Goal: Task Accomplishment & Management: Manage account settings

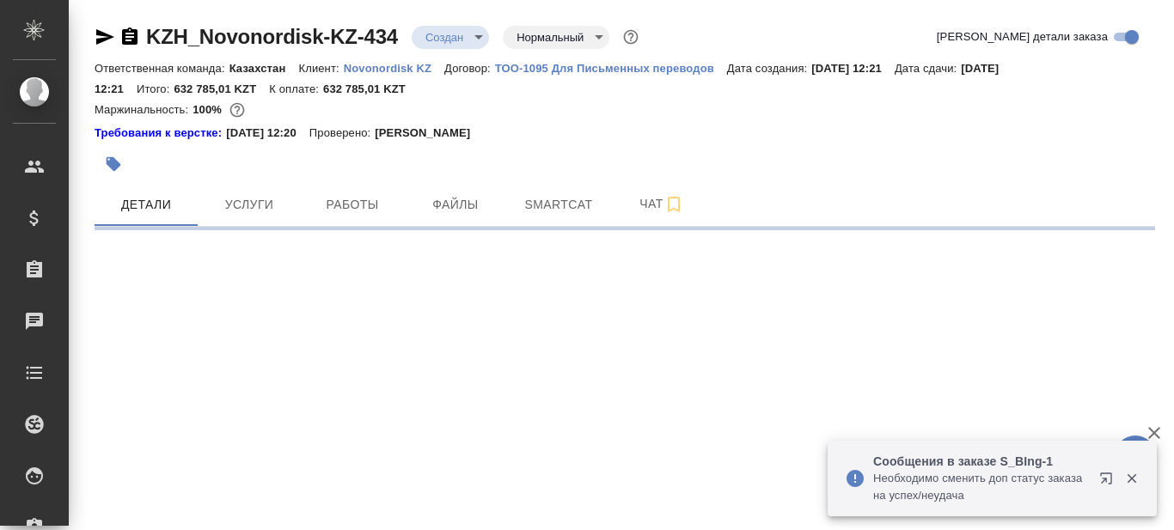
select select "RU"
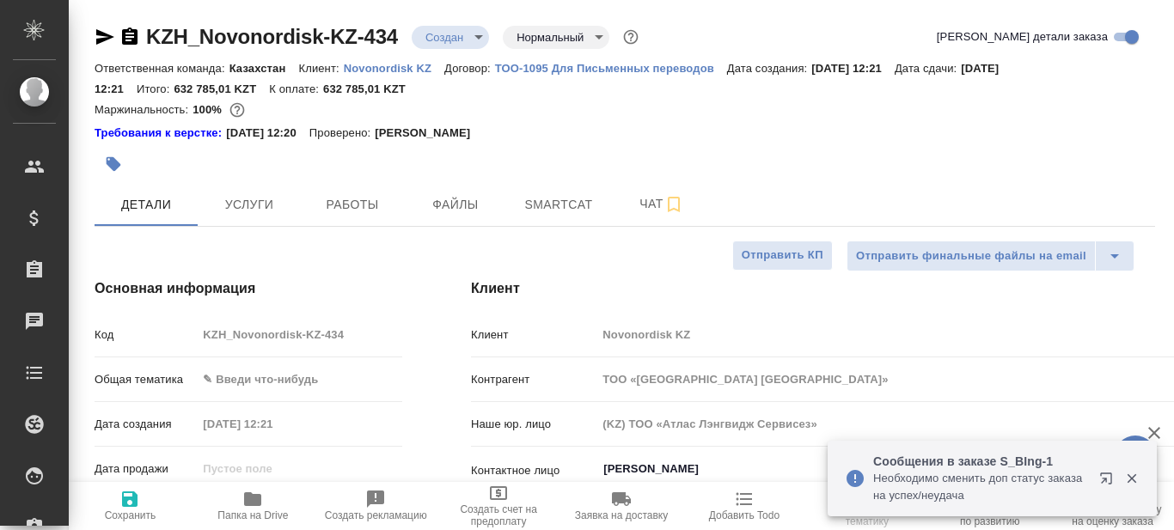
type textarea "x"
type input "Журавлев Денис"
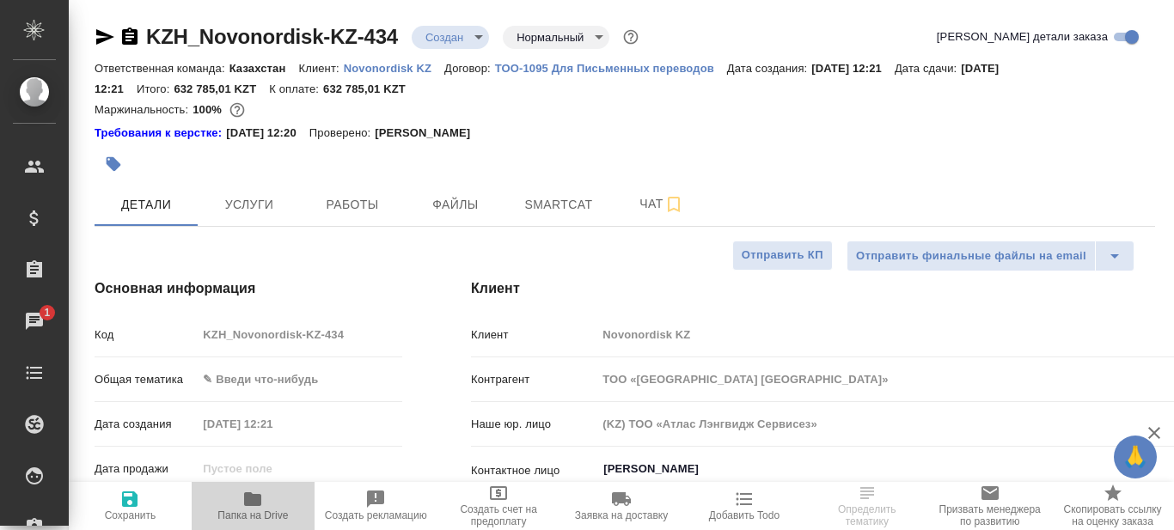
click at [248, 507] on icon "button" at bounding box center [252, 499] width 21 height 21
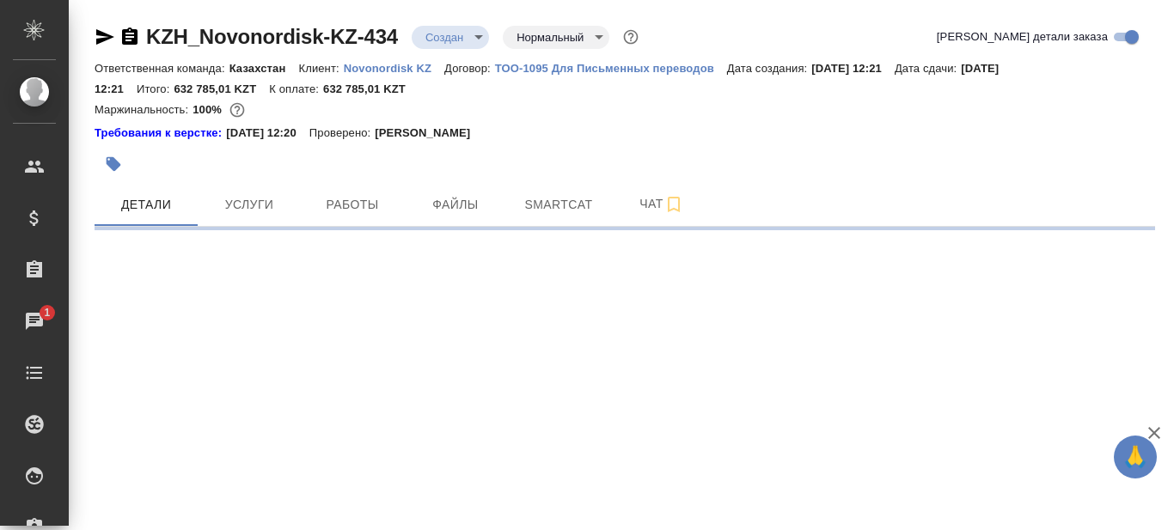
select select "RU"
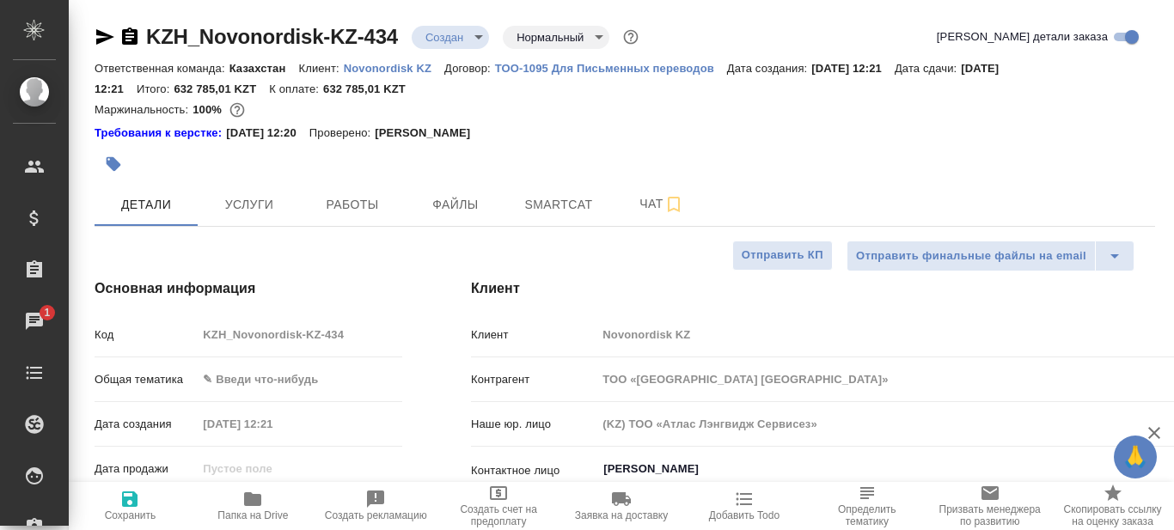
type textarea "x"
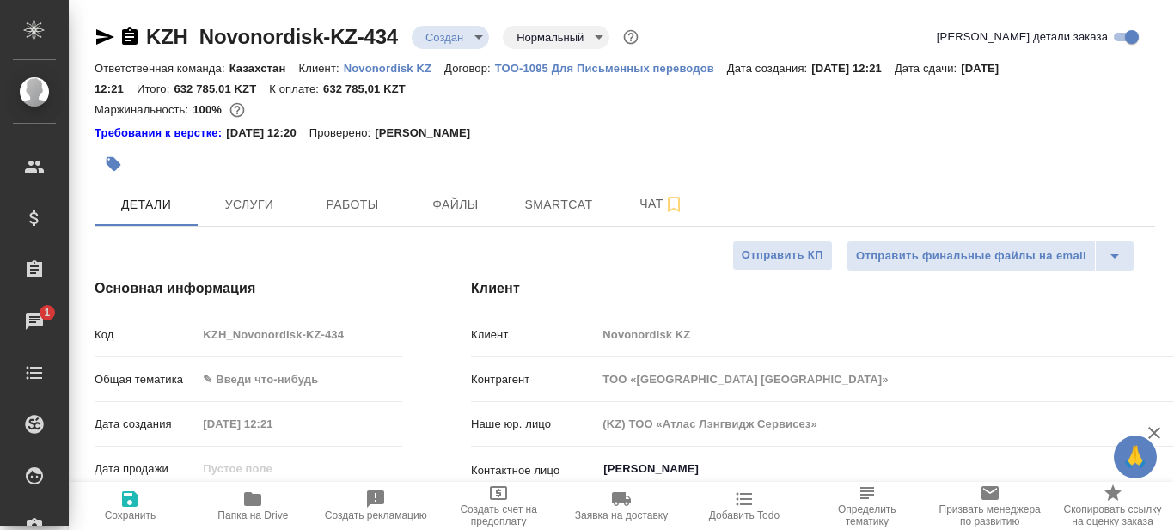
type textarea "x"
click at [555, 207] on span "Smartcat" at bounding box center [559, 204] width 83 height 21
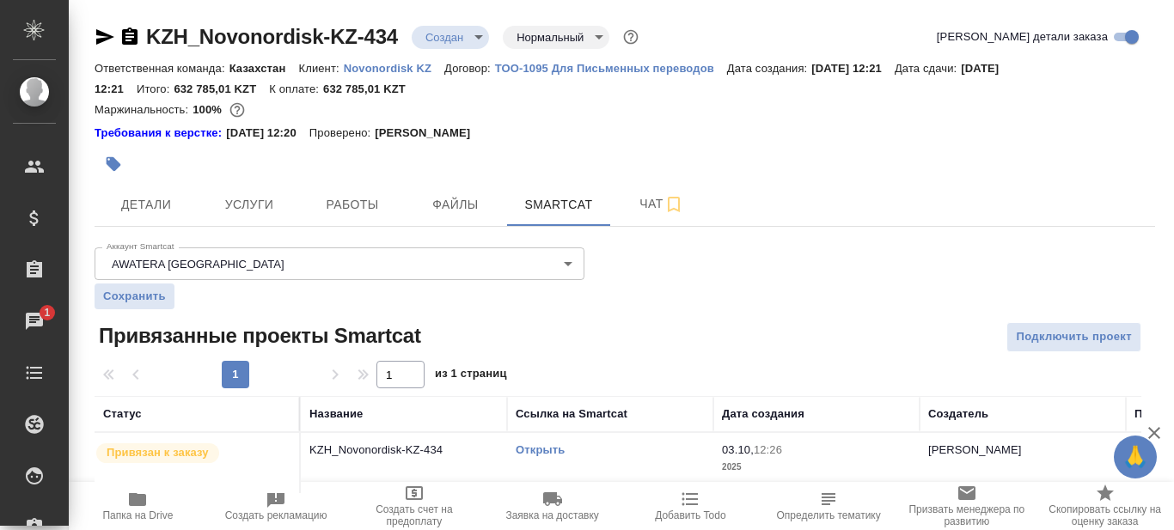
click at [531, 445] on link "Открыть" at bounding box center [540, 450] width 49 height 13
click at [557, 447] on link "Открыть" at bounding box center [540, 450] width 49 height 13
click at [144, 206] on span "Детали" at bounding box center [146, 204] width 83 height 21
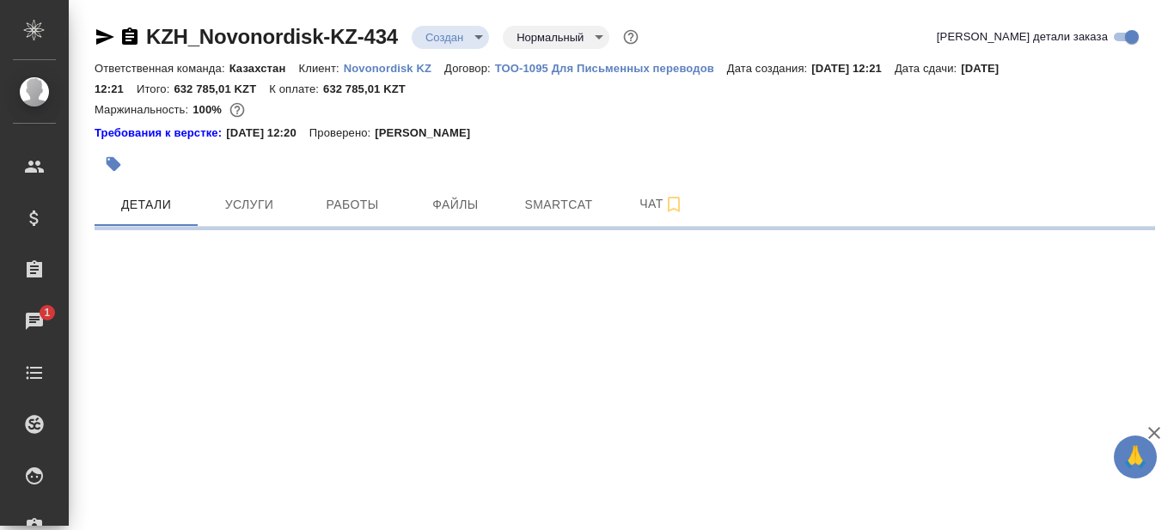
select select "RU"
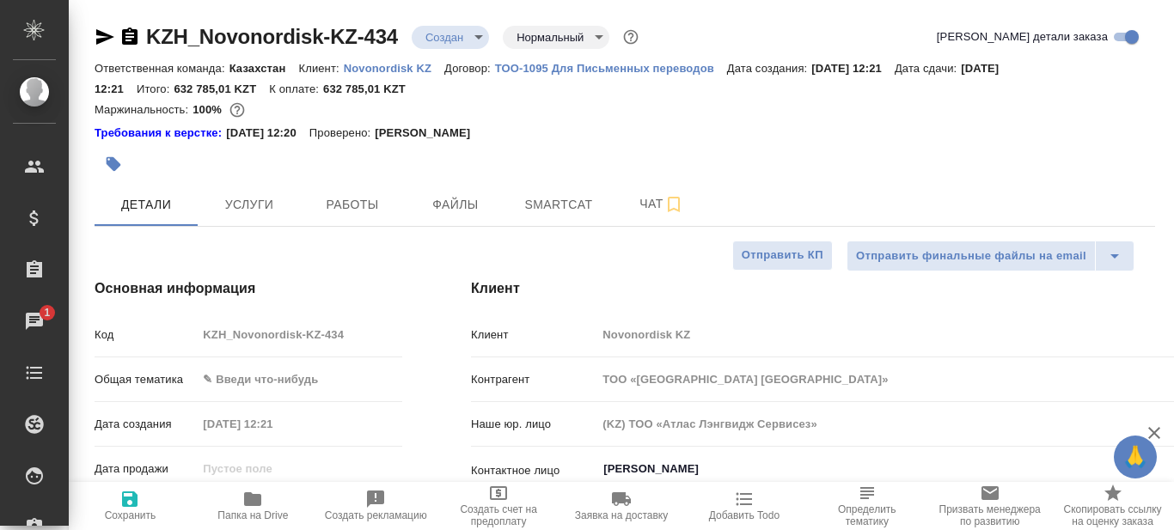
type textarea "x"
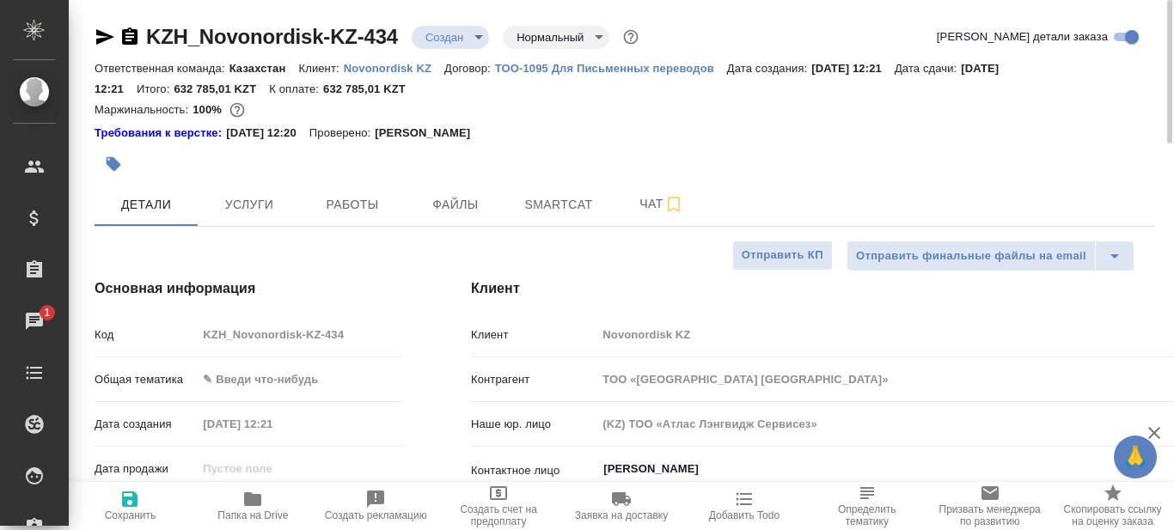
type textarea "x"
click at [638, 210] on span "Чат" at bounding box center [662, 203] width 83 height 21
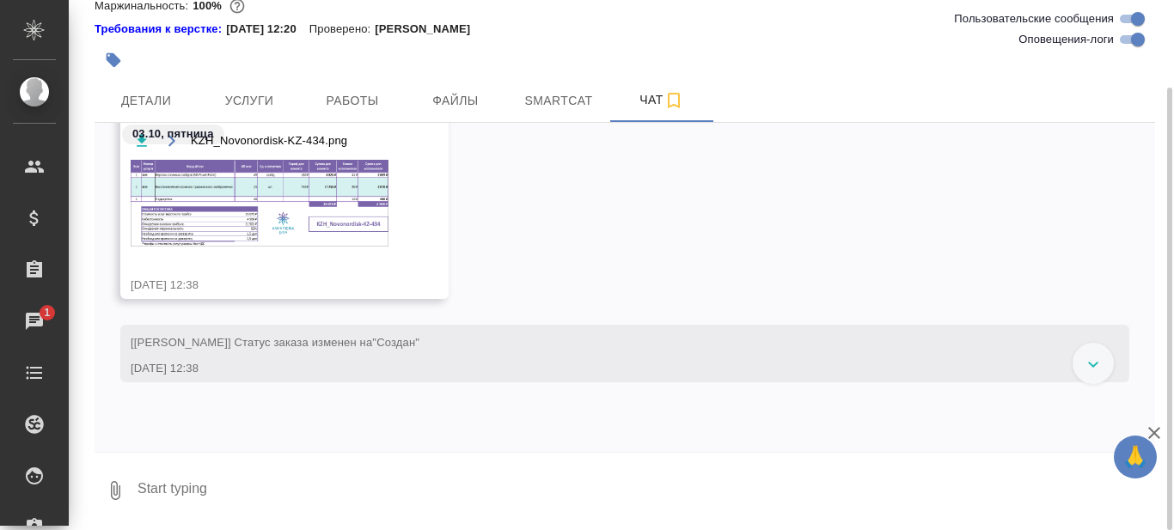
scroll to position [430, 0]
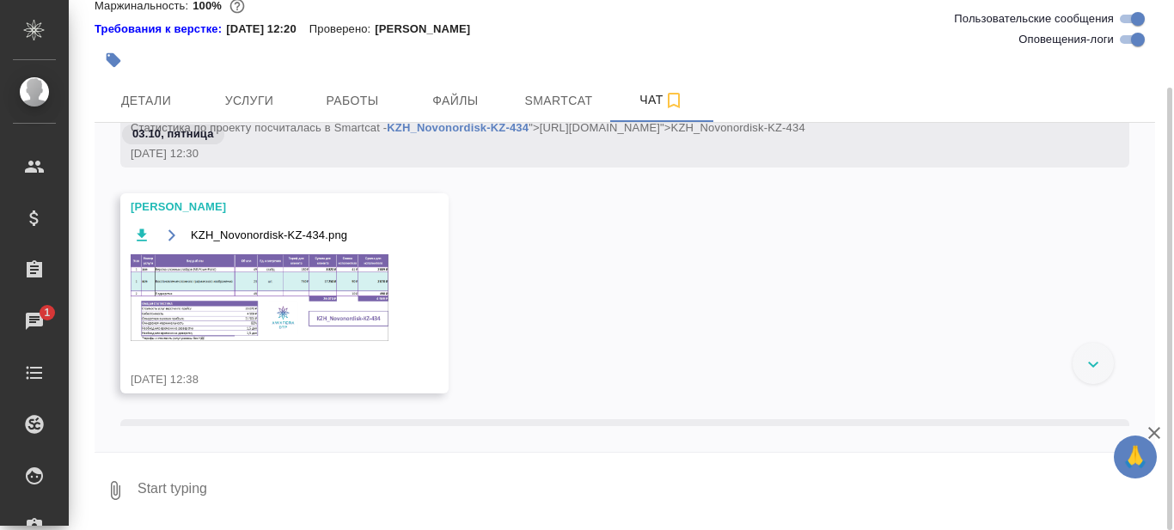
click at [266, 295] on img at bounding box center [260, 297] width 258 height 87
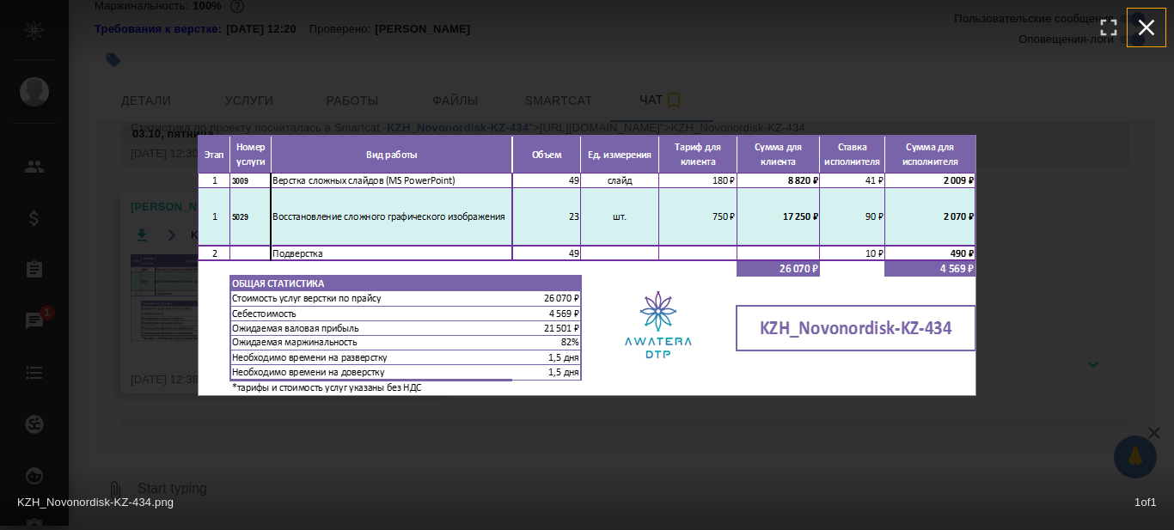
click at [1148, 33] on icon "button" at bounding box center [1147, 28] width 28 height 28
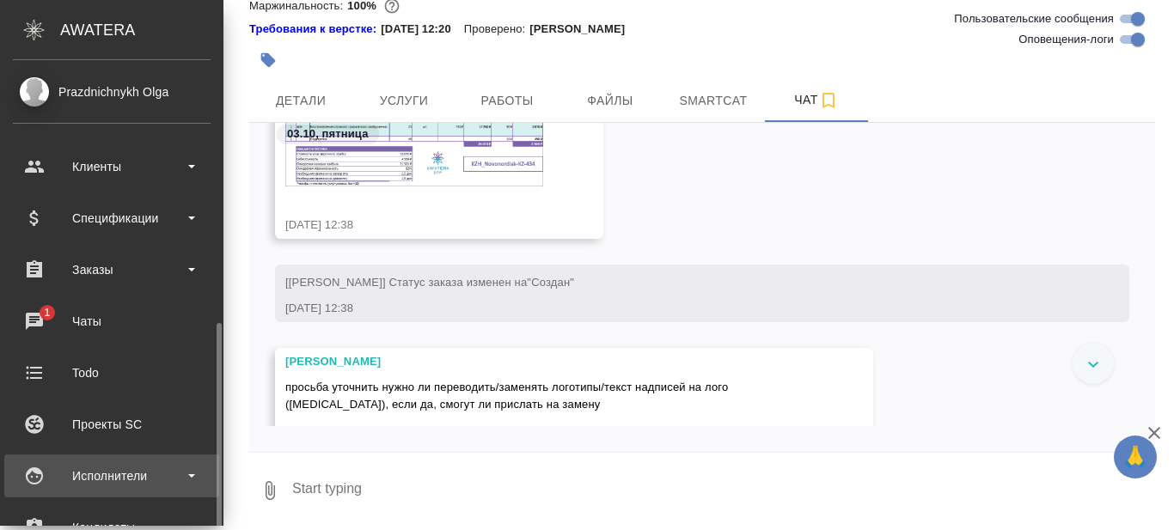
scroll to position [172, 0]
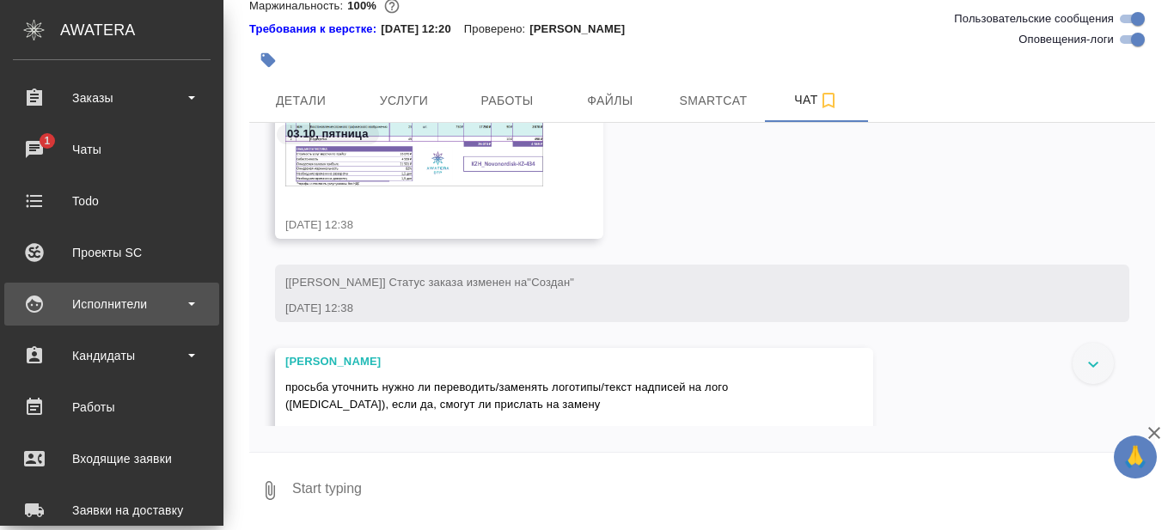
click at [193, 305] on b at bounding box center [191, 304] width 7 height 3
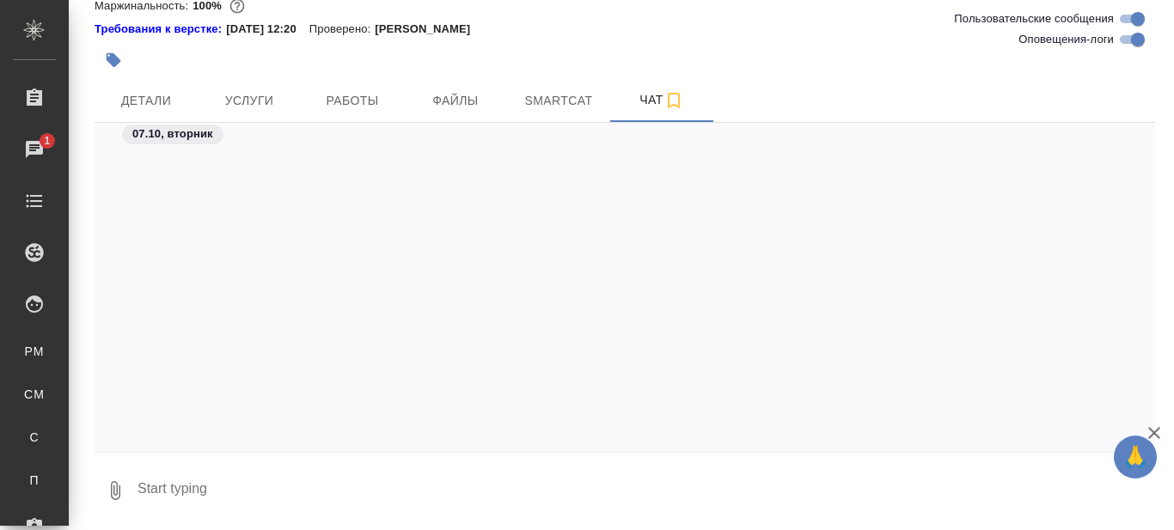
scroll to position [5343, 0]
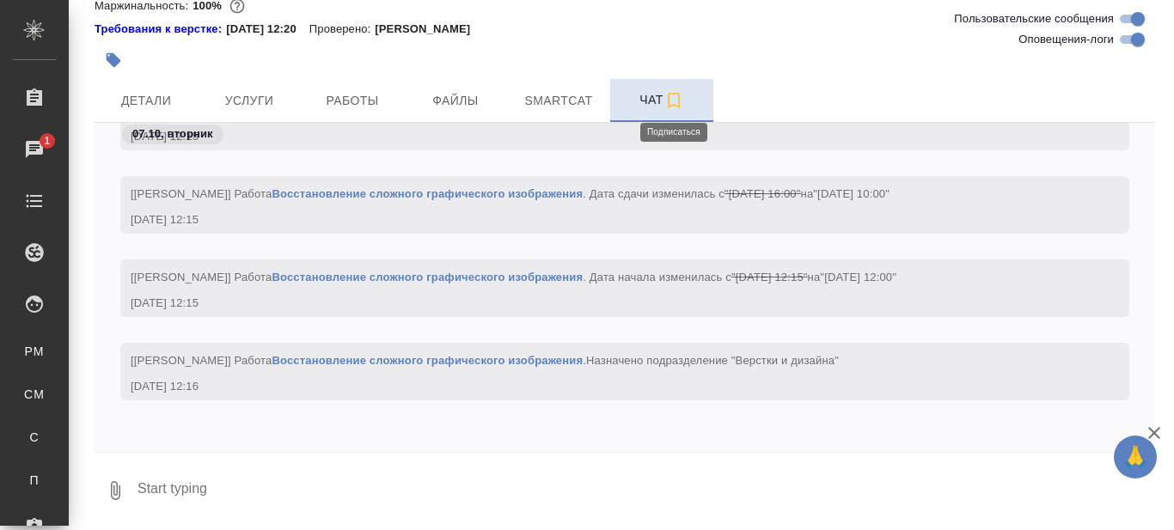
click at [675, 101] on icon "button" at bounding box center [674, 100] width 21 height 21
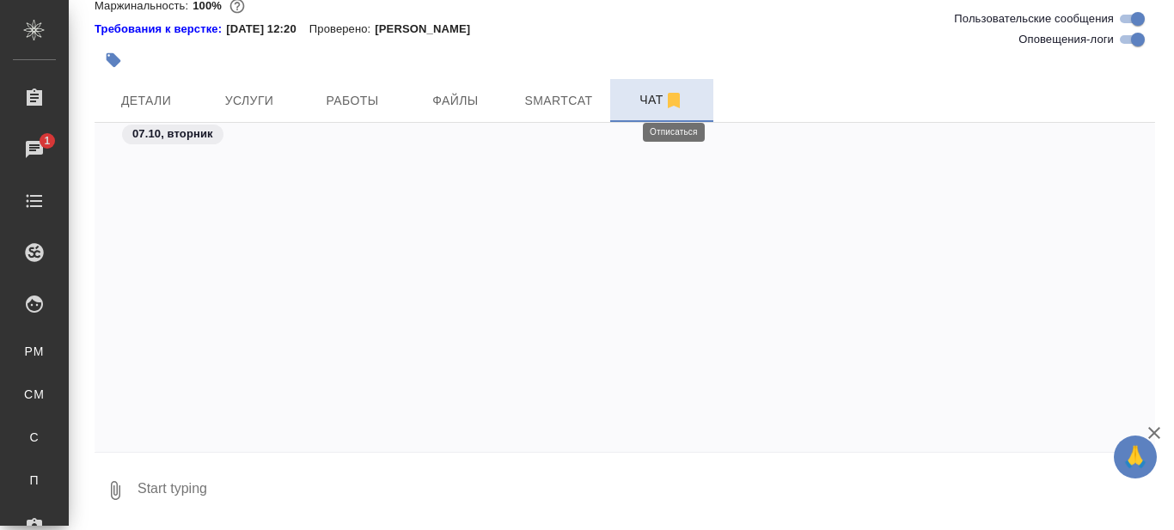
scroll to position [5006, 0]
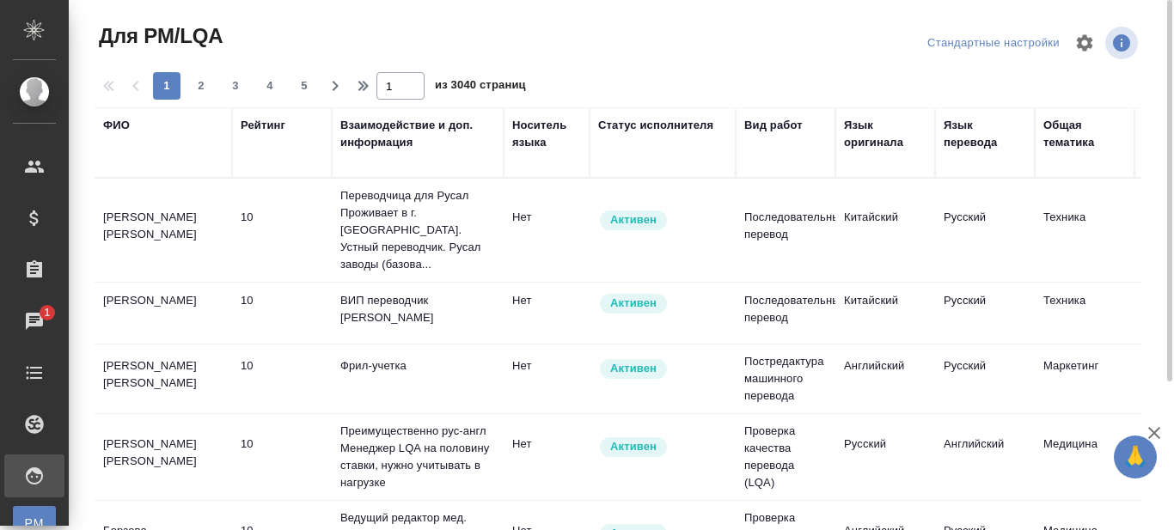
click at [876, 142] on div "Язык оригинала" at bounding box center [885, 134] width 83 height 34
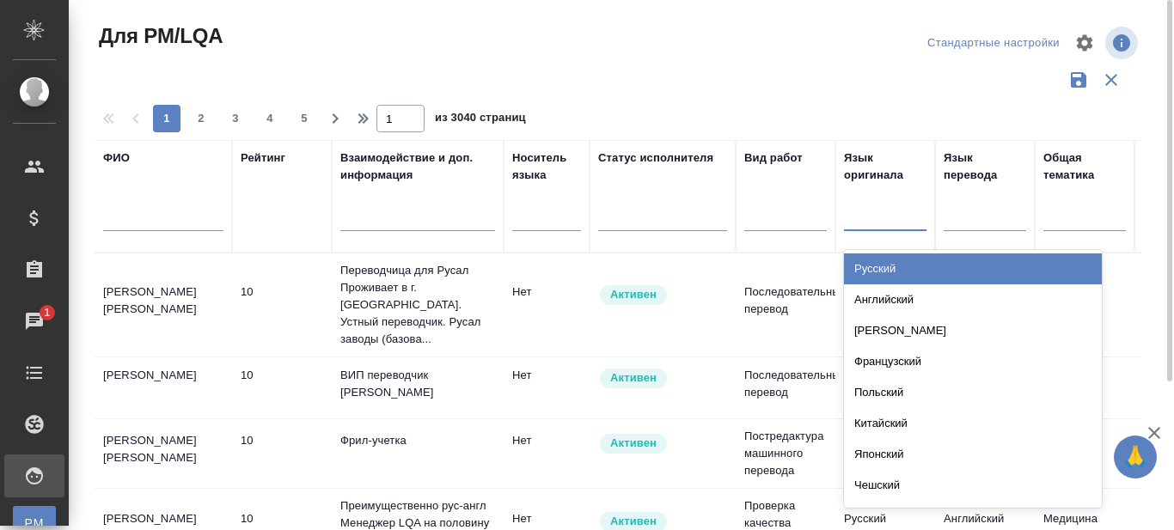
click at [871, 225] on div at bounding box center [885, 214] width 83 height 25
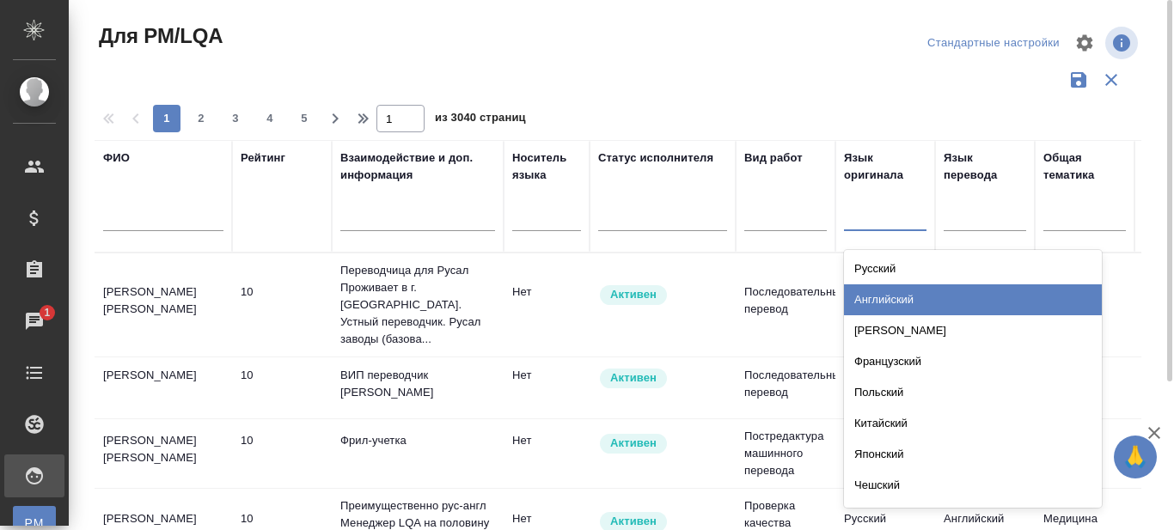
click at [873, 303] on div "Английский" at bounding box center [973, 300] width 258 height 31
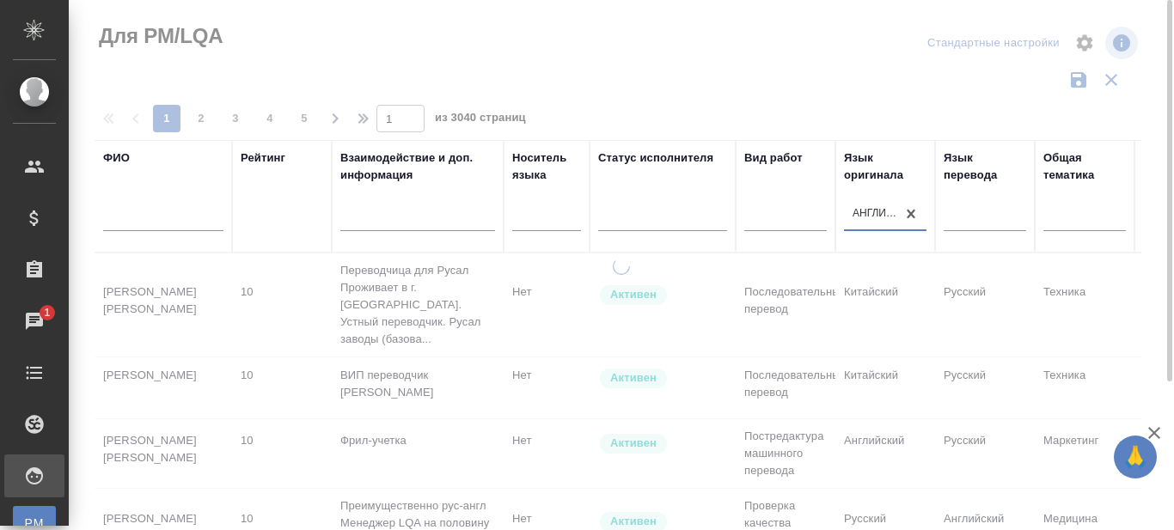
click at [981, 175] on div "Язык перевода" at bounding box center [985, 167] width 83 height 34
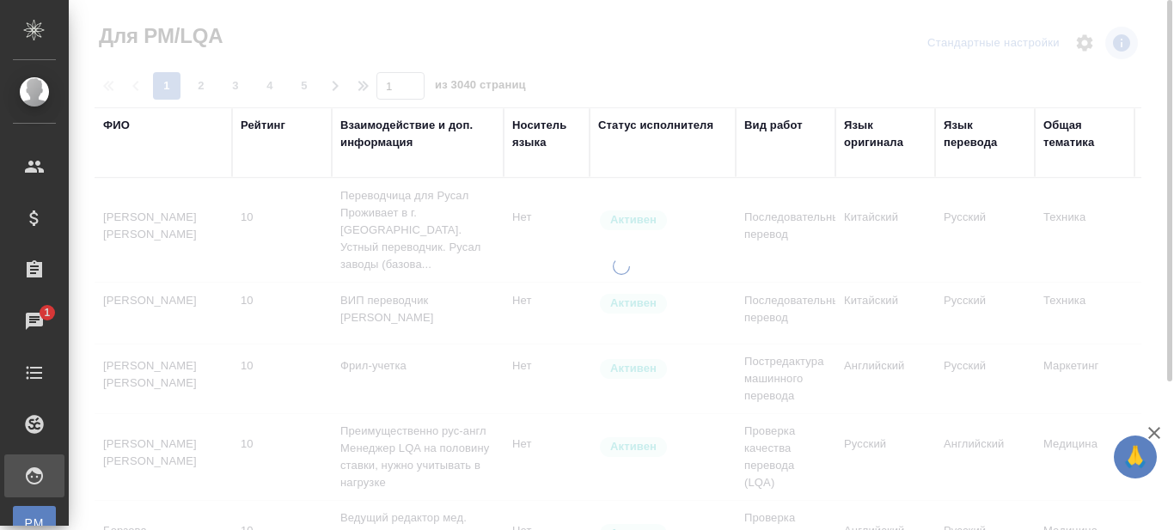
click at [985, 227] on div at bounding box center [622, 265] width 1106 height 530
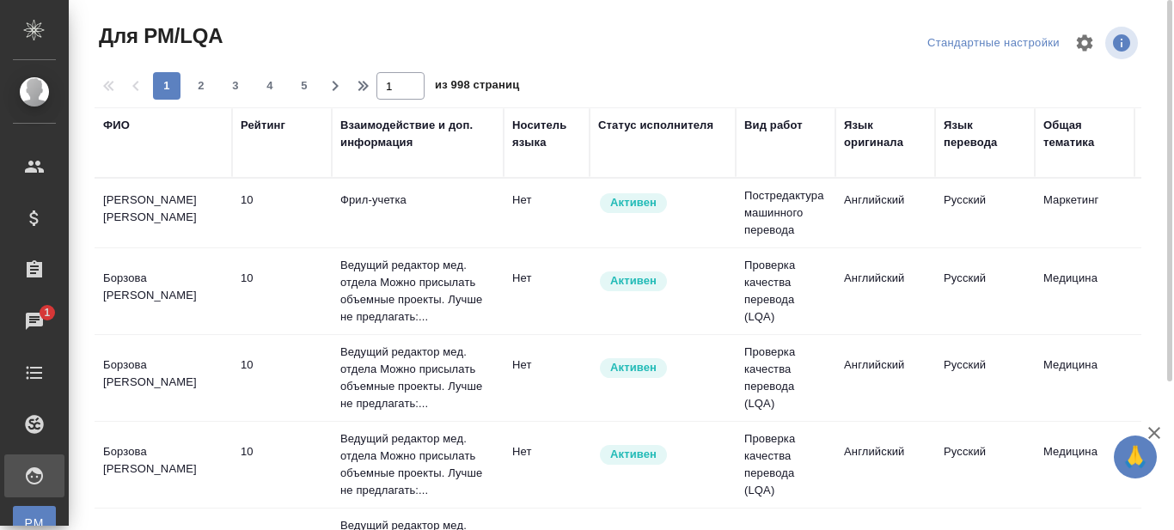
click at [878, 144] on div "Язык оригинала" at bounding box center [885, 134] width 83 height 34
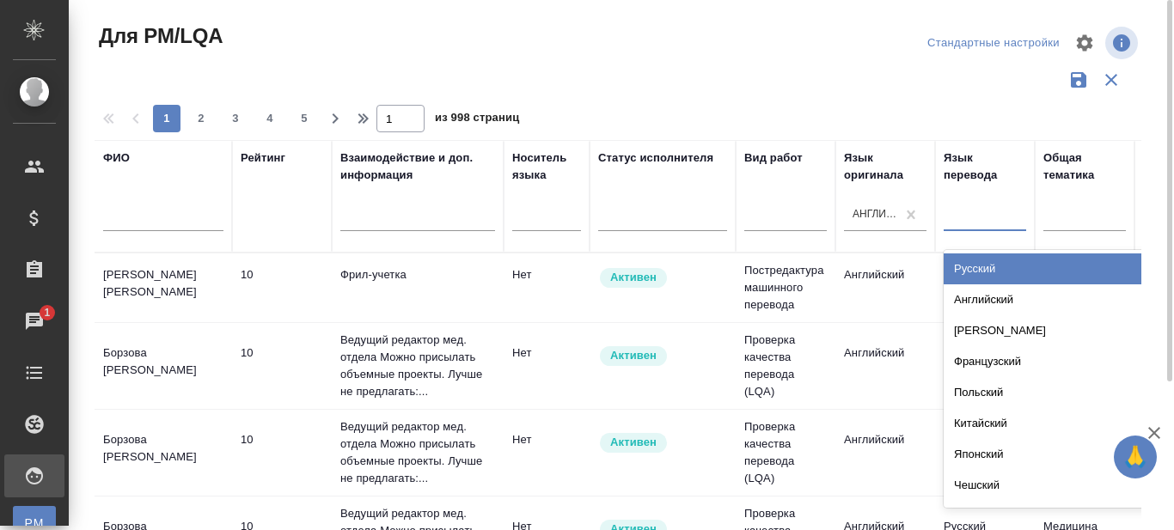
click at [978, 224] on div at bounding box center [985, 214] width 83 height 25
click at [983, 265] on div "Русский" at bounding box center [1073, 269] width 258 height 31
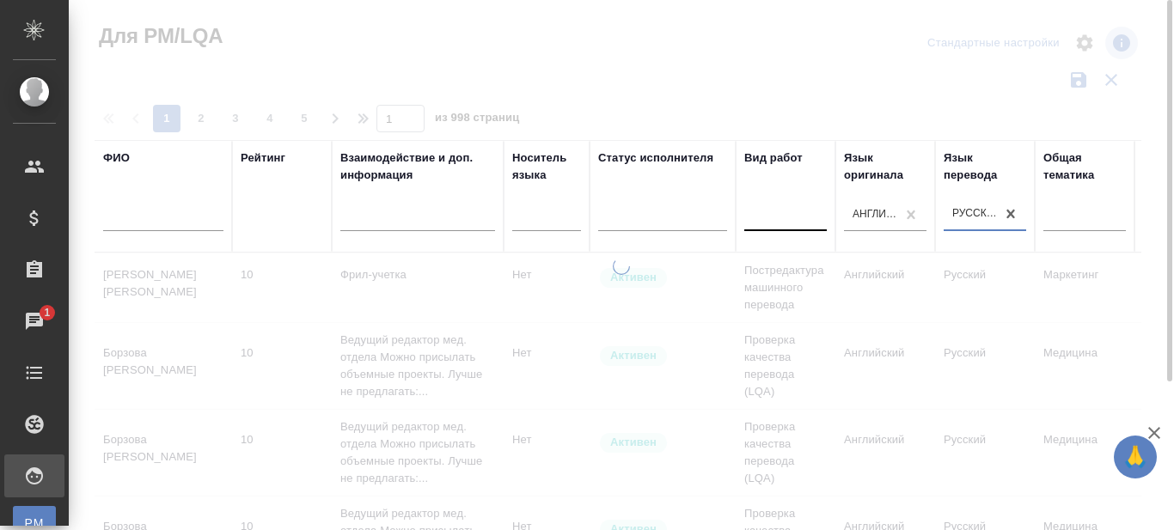
click at [760, 222] on div at bounding box center [785, 214] width 83 height 25
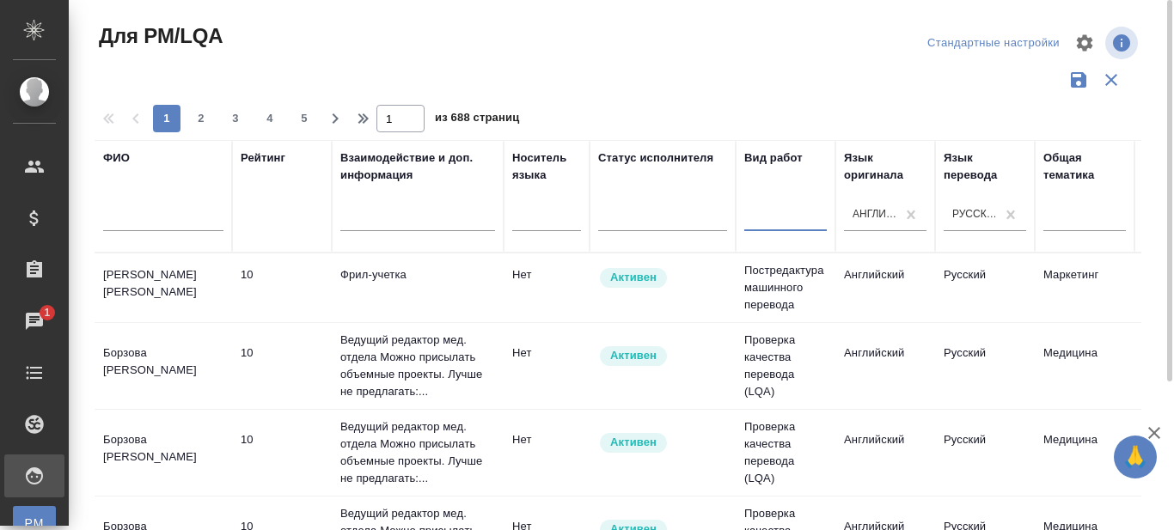
click at [762, 215] on div at bounding box center [785, 214] width 83 height 25
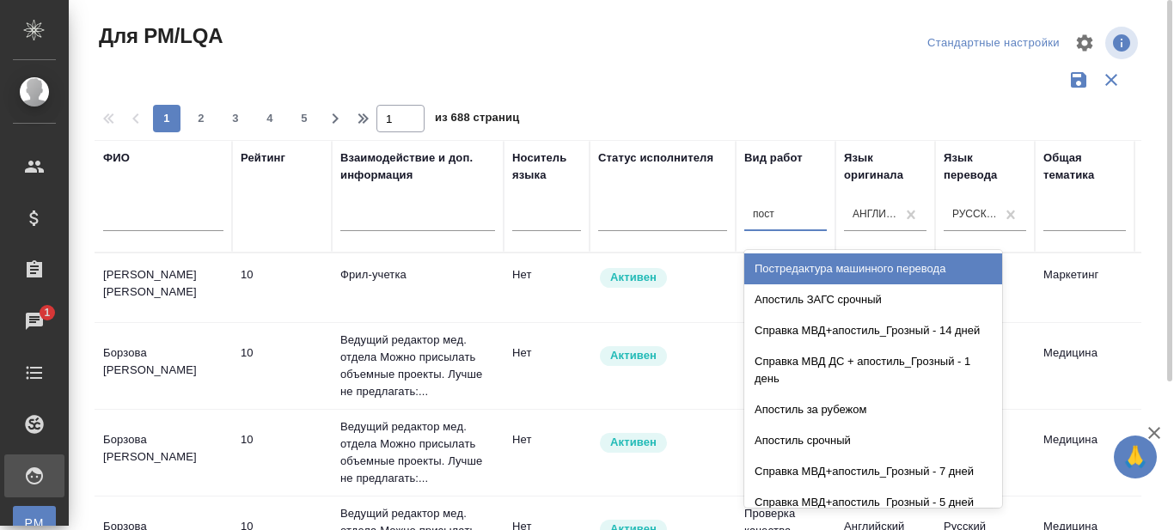
type input "постр"
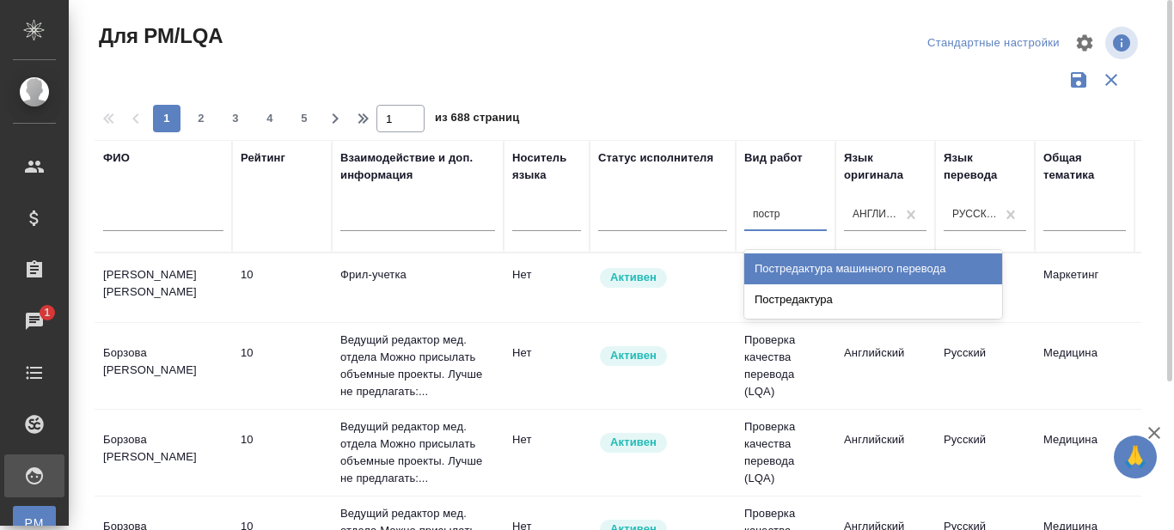
drag, startPoint x: 790, startPoint y: 267, endPoint x: 783, endPoint y: 288, distance: 21.7
click at [790, 268] on div "Постредактура машинного перевода" at bounding box center [873, 269] width 258 height 31
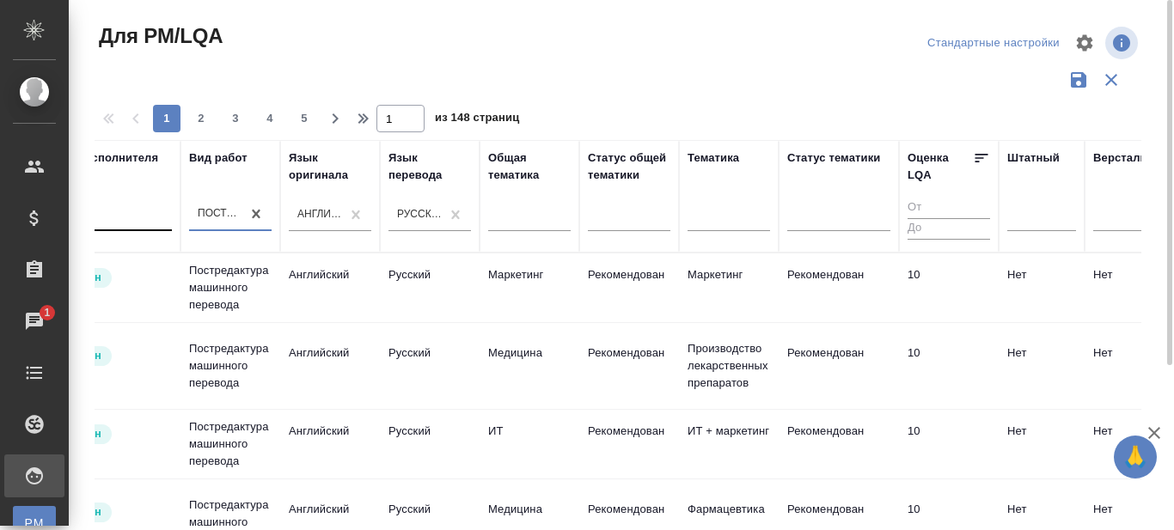
scroll to position [0, 563]
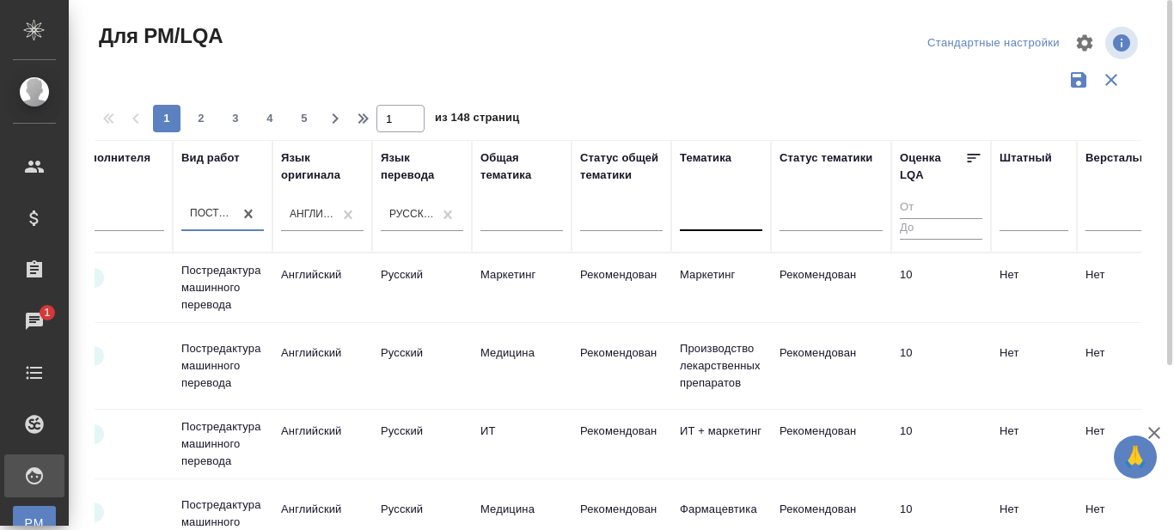
click at [724, 218] on div at bounding box center [721, 214] width 83 height 25
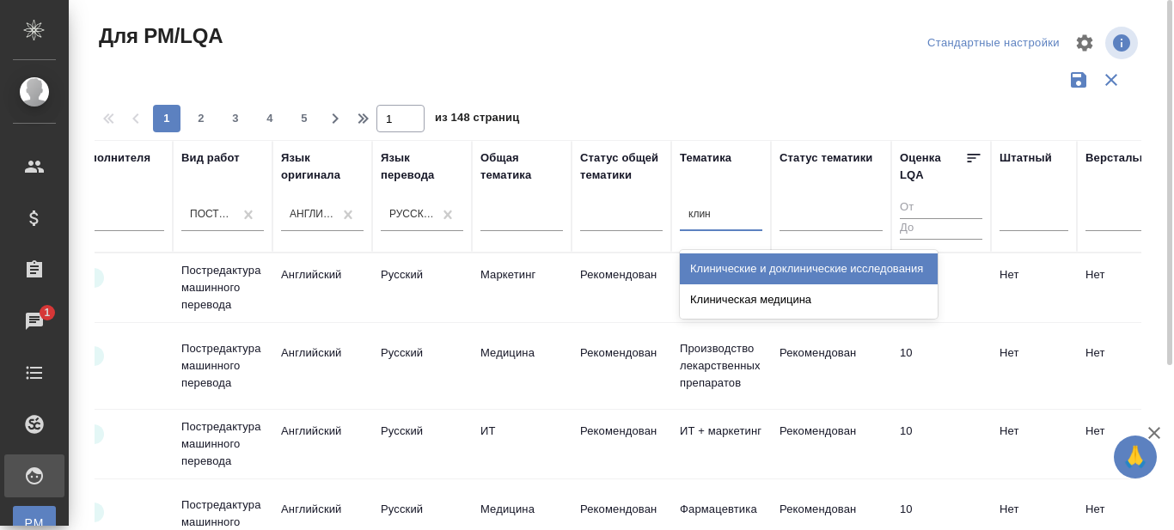
type input "клини"
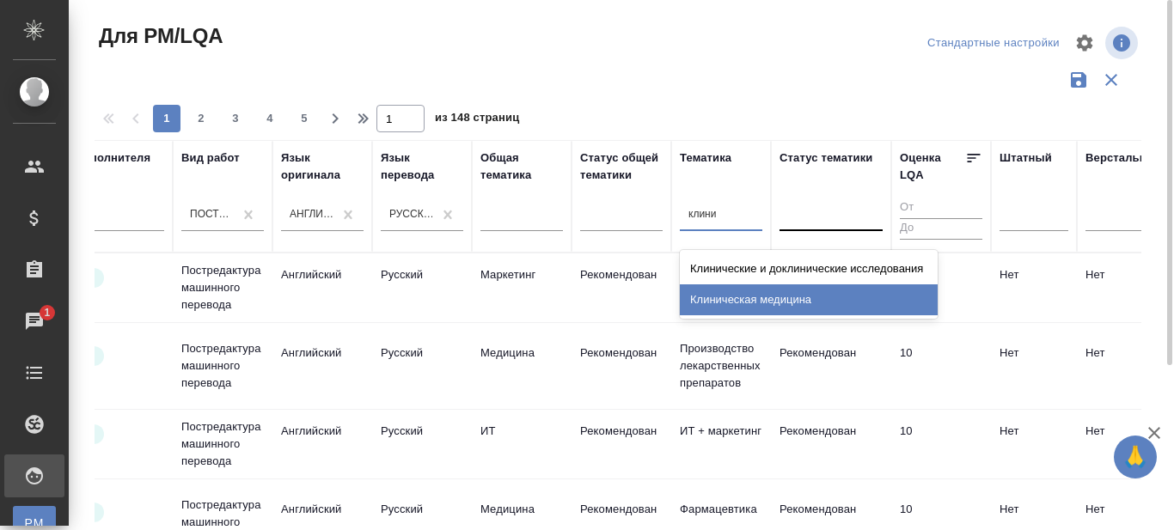
drag, startPoint x: 750, startPoint y: 298, endPoint x: 817, endPoint y: 219, distance: 103.7
click at [750, 299] on div "Клиническая медицина" at bounding box center [809, 300] width 258 height 31
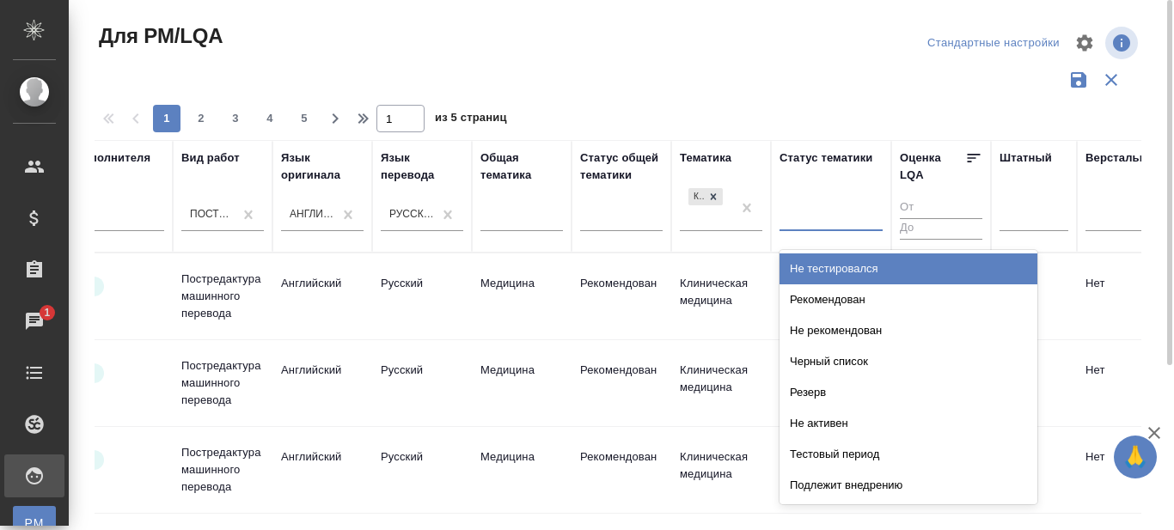
click at [812, 222] on div at bounding box center [831, 214] width 103 height 25
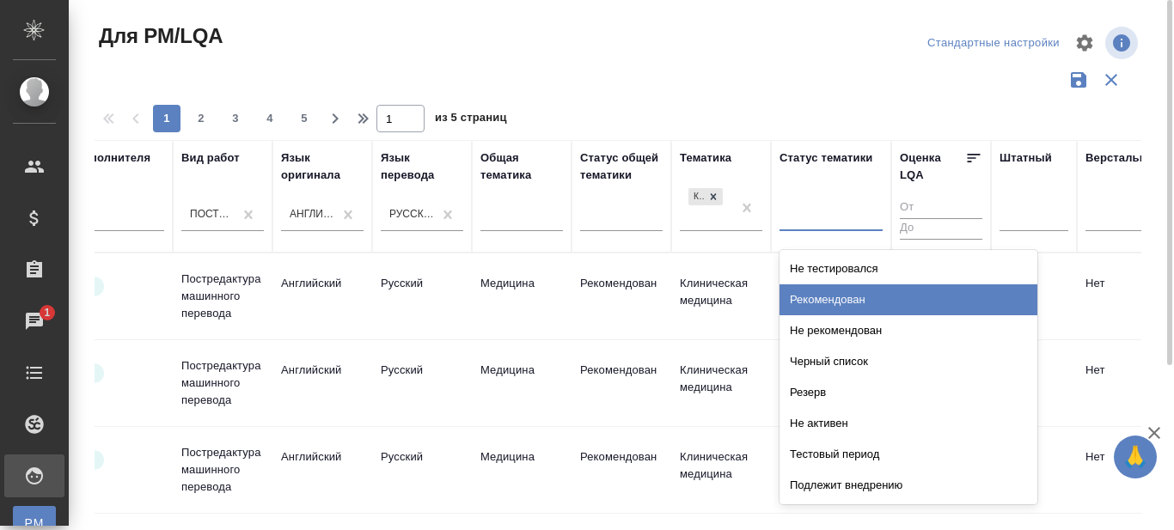
click at [812, 296] on div "Рекомендован" at bounding box center [909, 300] width 258 height 31
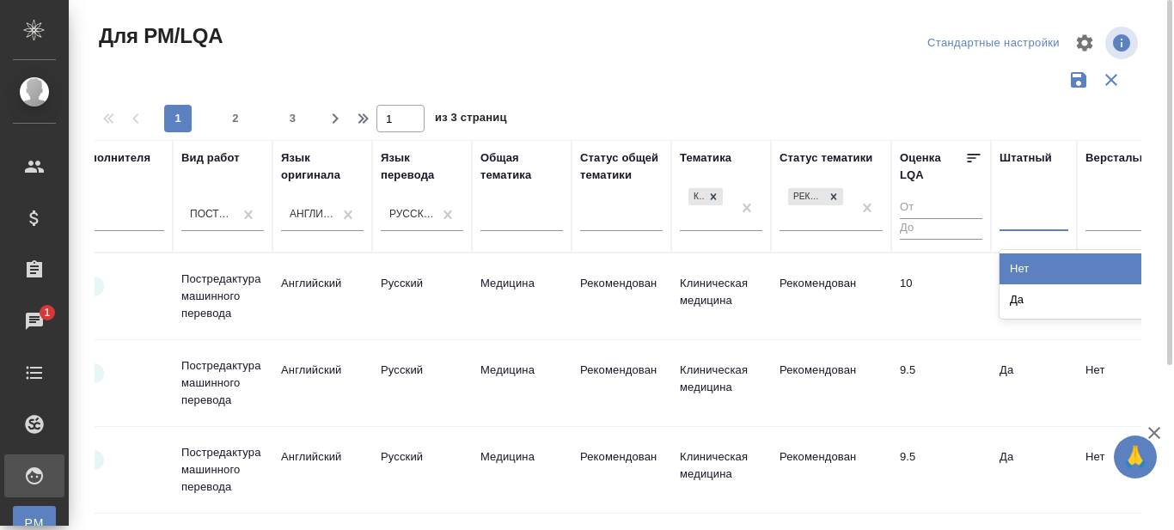
click at [1028, 220] on div at bounding box center [1034, 214] width 69 height 25
click at [1028, 266] on div "Нет" at bounding box center [1129, 269] width 258 height 31
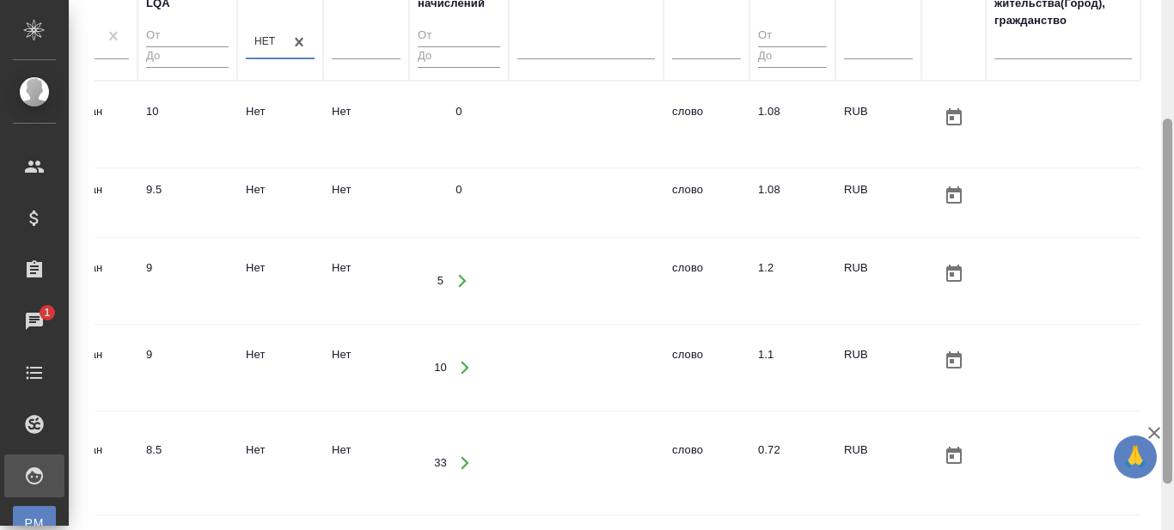
scroll to position [0, 0]
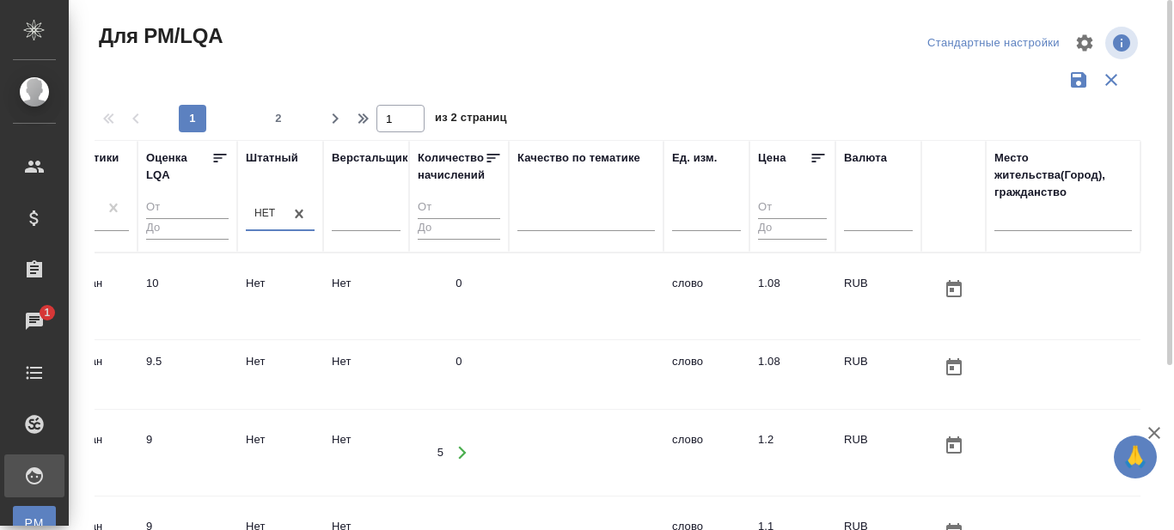
click at [758, 225] on input "number" at bounding box center [792, 228] width 69 height 21
click at [758, 226] on input "08" at bounding box center [792, 228] width 69 height 21
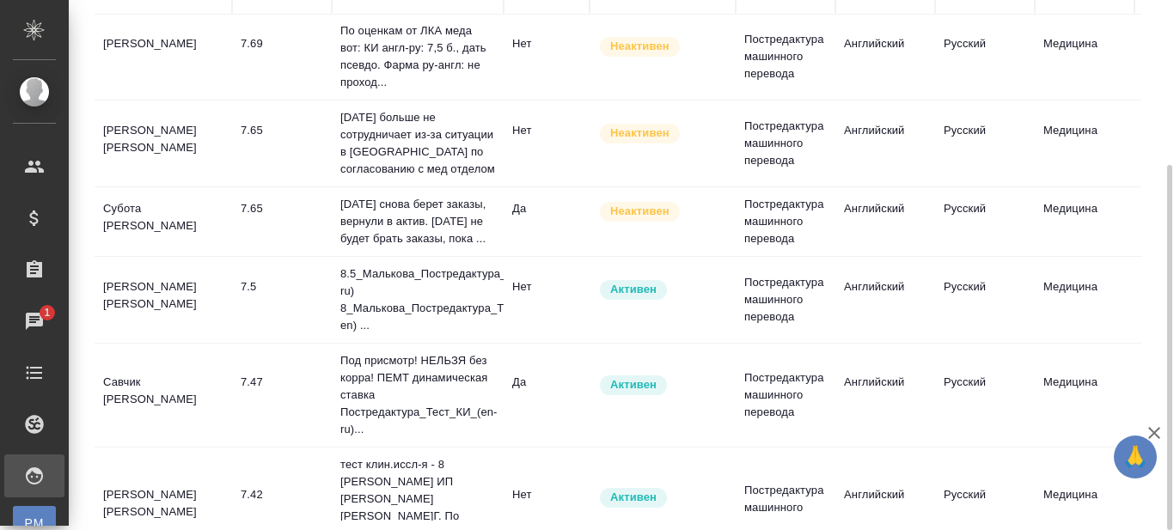
scroll to position [344, 0]
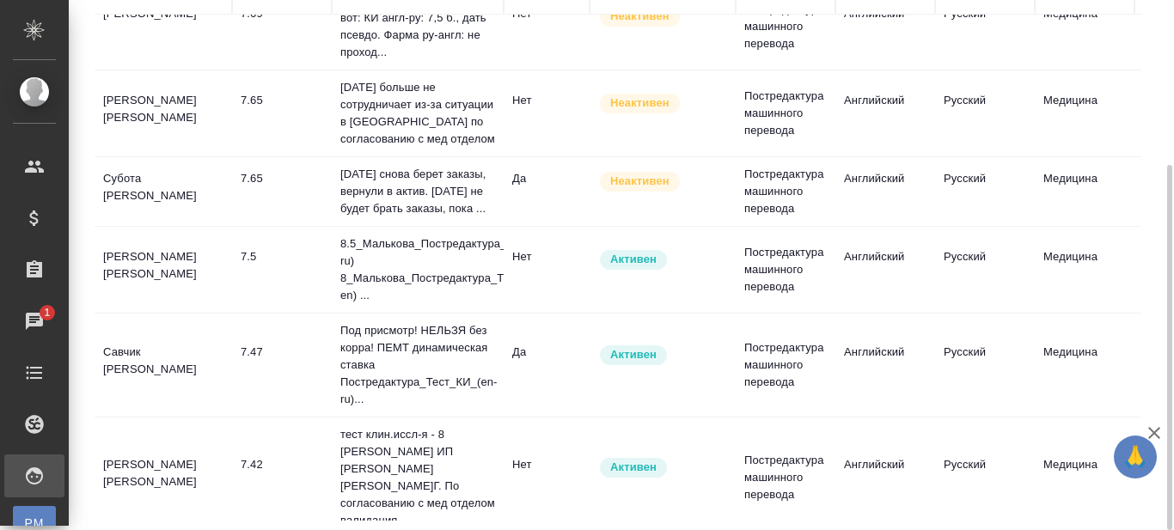
type input "0.8"
click at [156, 245] on td "Малькова Татьяна Юрьевна" at bounding box center [164, 270] width 138 height 60
click at [156, 244] on td "Малькова Татьяна Юрьевна" at bounding box center [164, 270] width 138 height 60
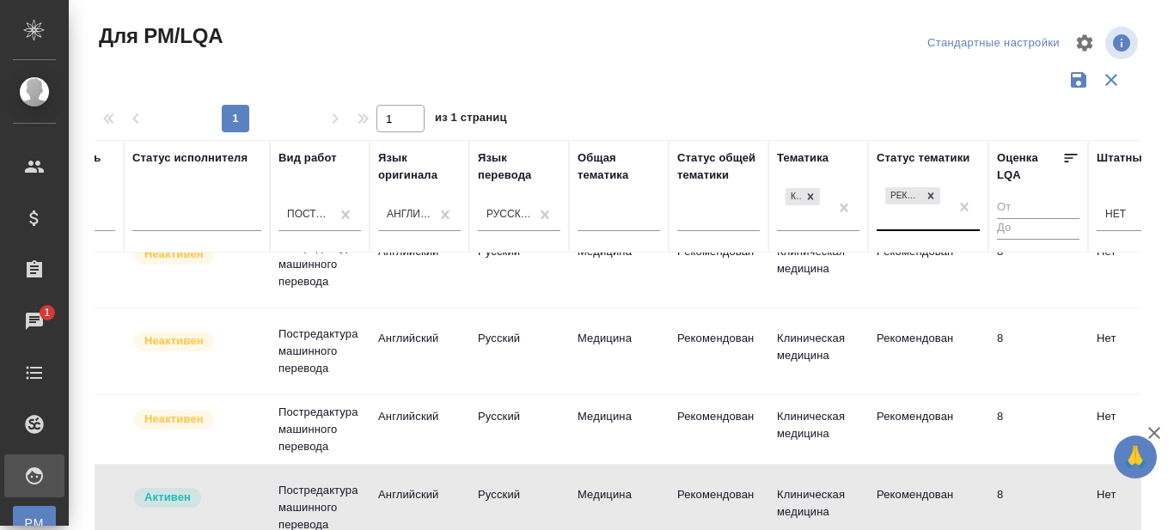
scroll to position [344, 471]
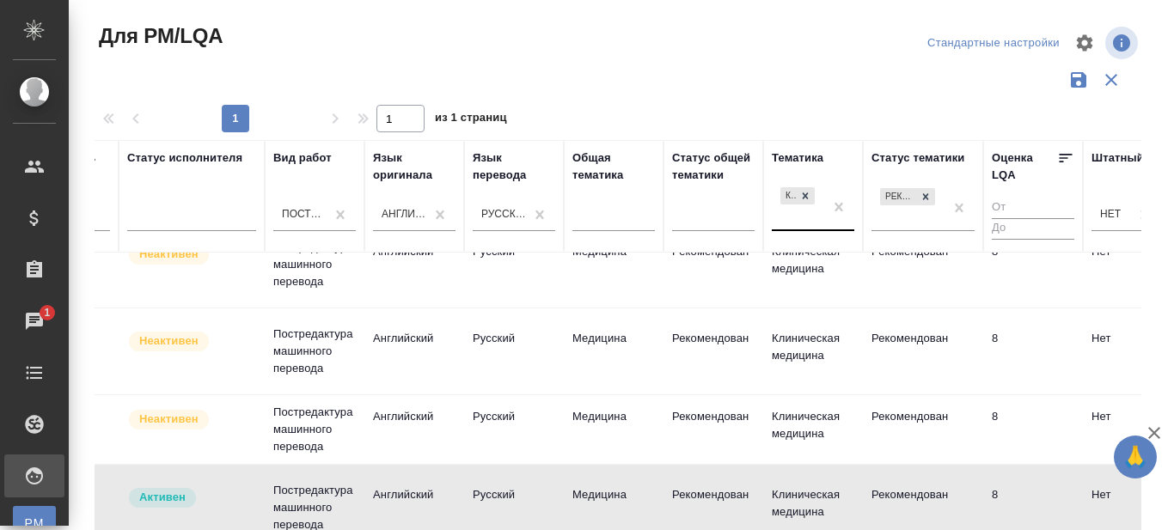
click at [793, 223] on div "Клиническая медицина" at bounding box center [798, 207] width 52 height 46
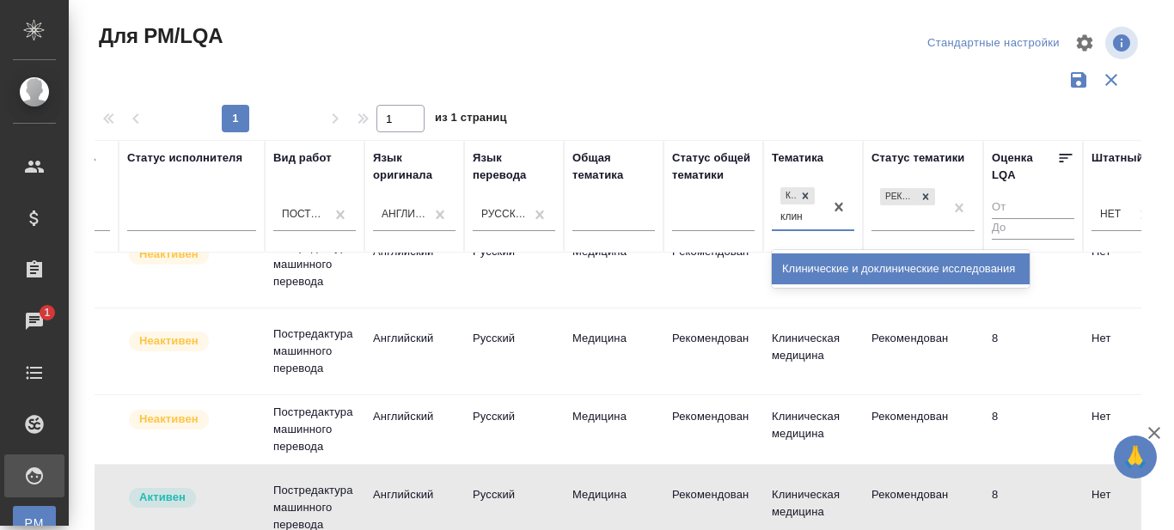
type input "клини"
click at [812, 269] on div "Клинические и доклинические исследования" at bounding box center [901, 269] width 258 height 31
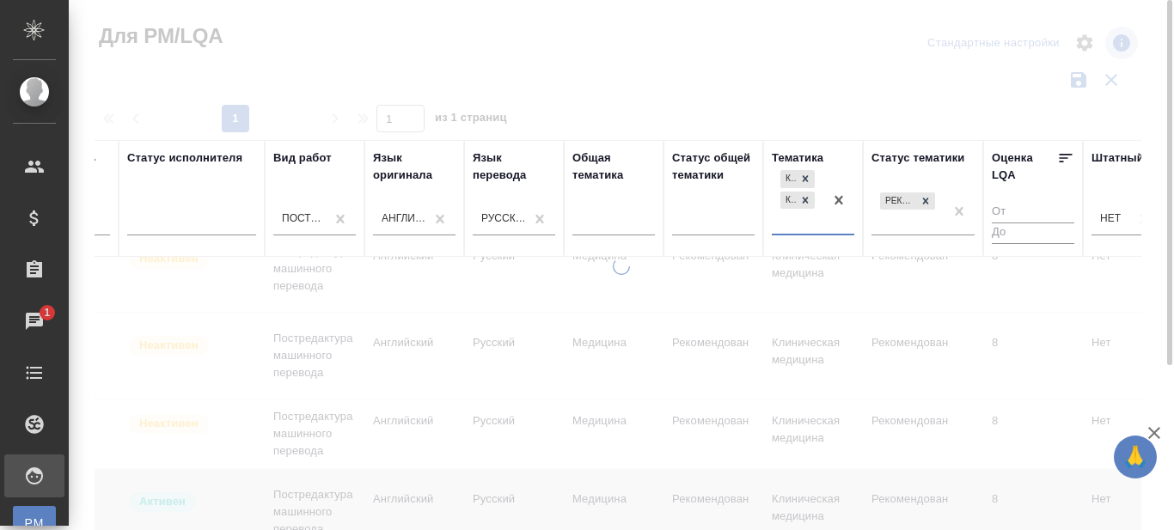
scroll to position [348, 471]
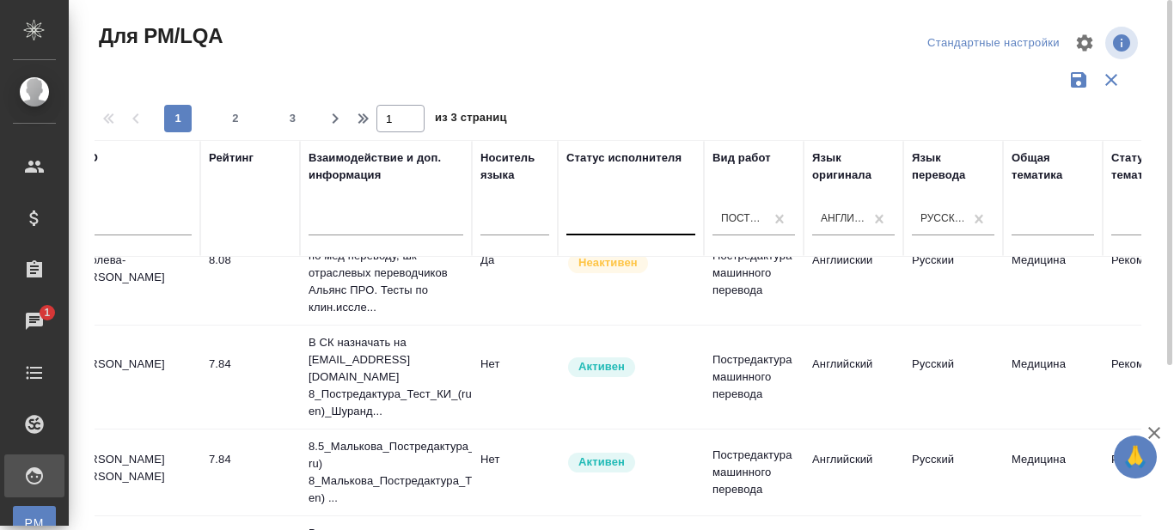
click at [604, 224] on div at bounding box center [631, 218] width 129 height 25
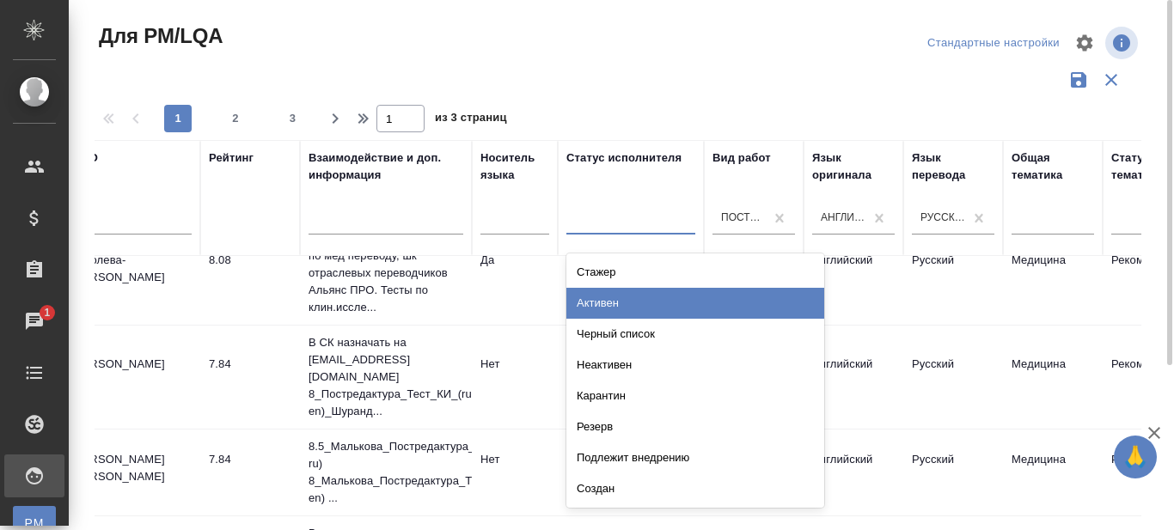
click at [598, 299] on div "Активен" at bounding box center [696, 303] width 258 height 31
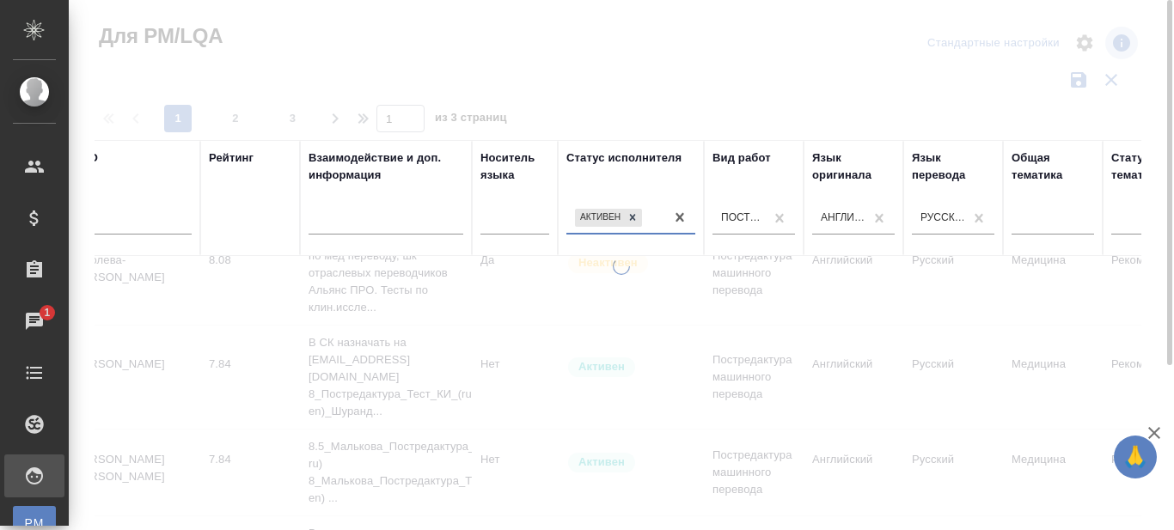
click at [653, 217] on div "Активен" at bounding box center [616, 217] width 98 height 25
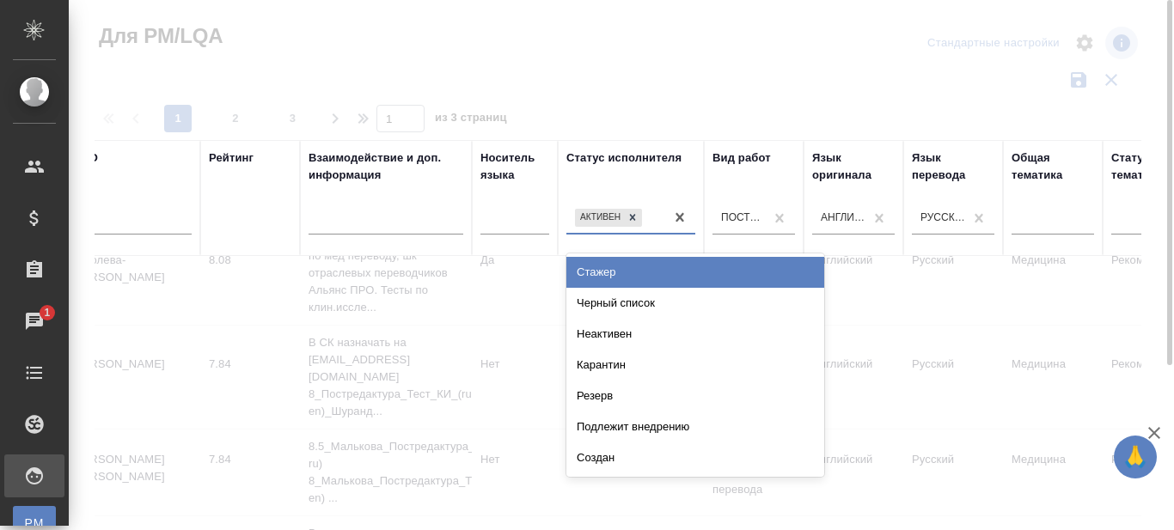
click at [619, 426] on div "Подлежит внедрению" at bounding box center [696, 427] width 258 height 31
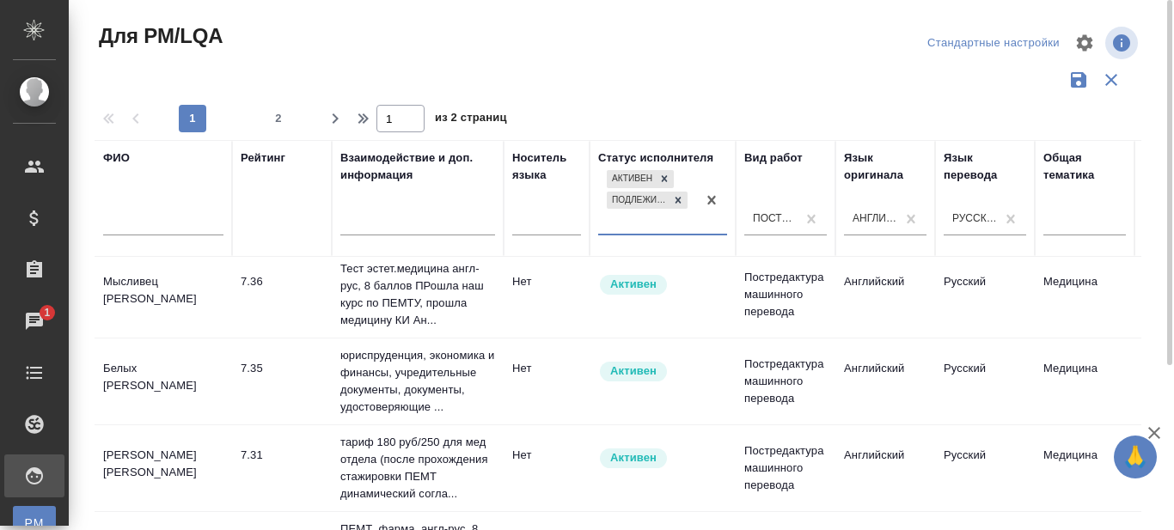
scroll to position [1235, 0]
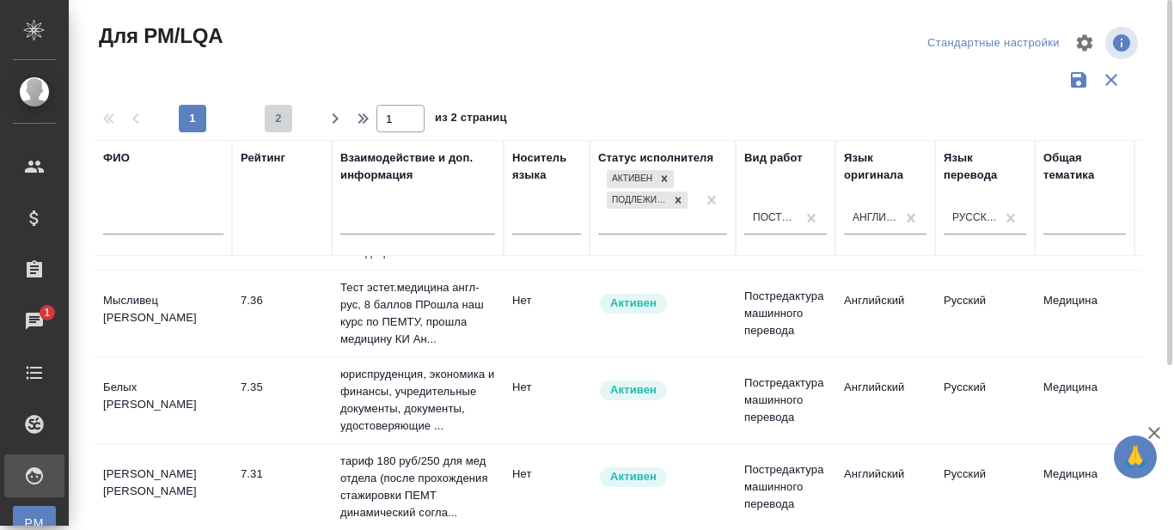
click at [280, 117] on span "2" at bounding box center [279, 118] width 28 height 17
type input "2"
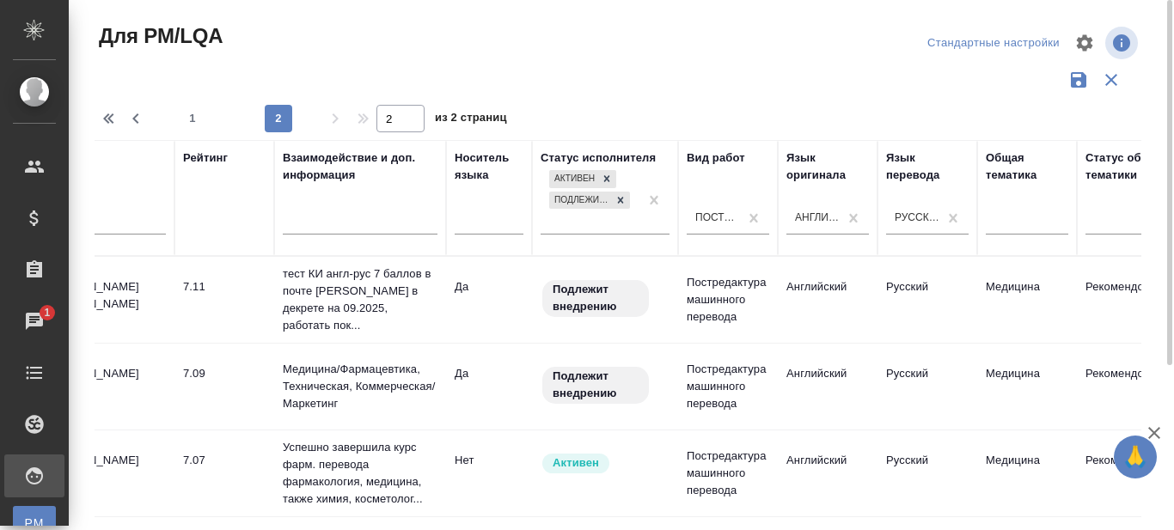
scroll to position [0, 0]
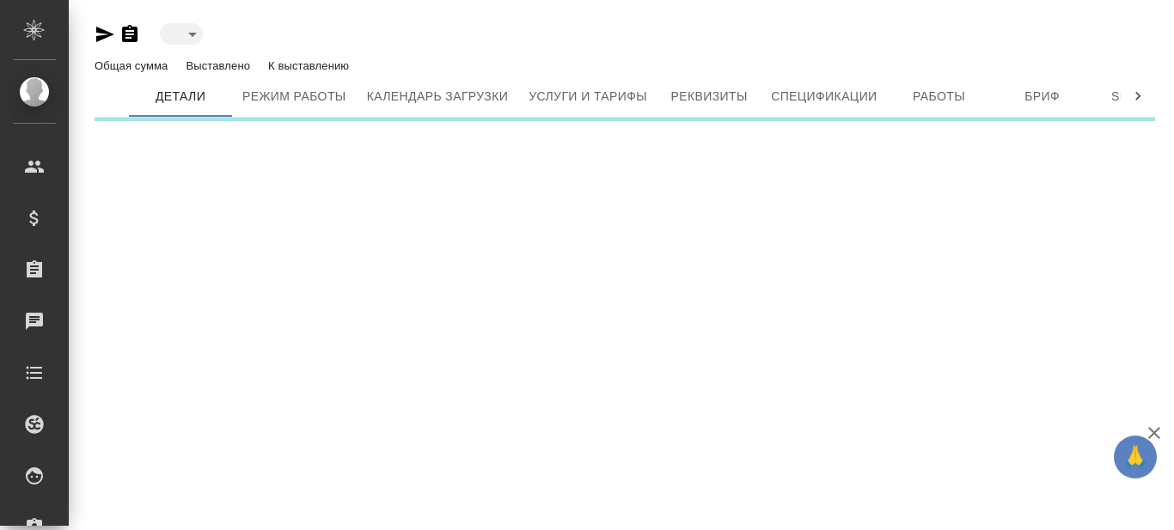
type input "active"
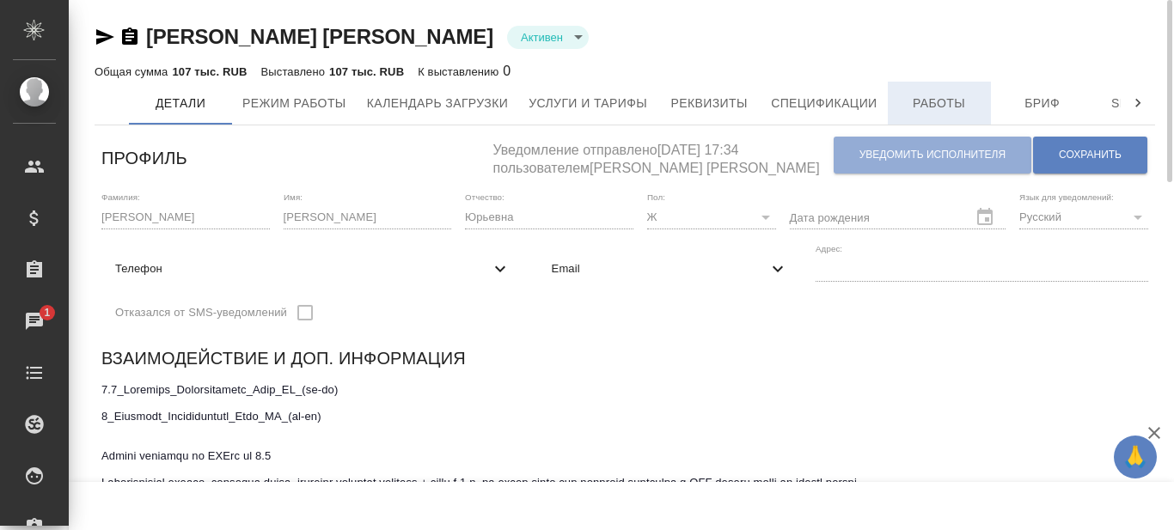
click at [966, 95] on span "Работы" at bounding box center [939, 103] width 83 height 21
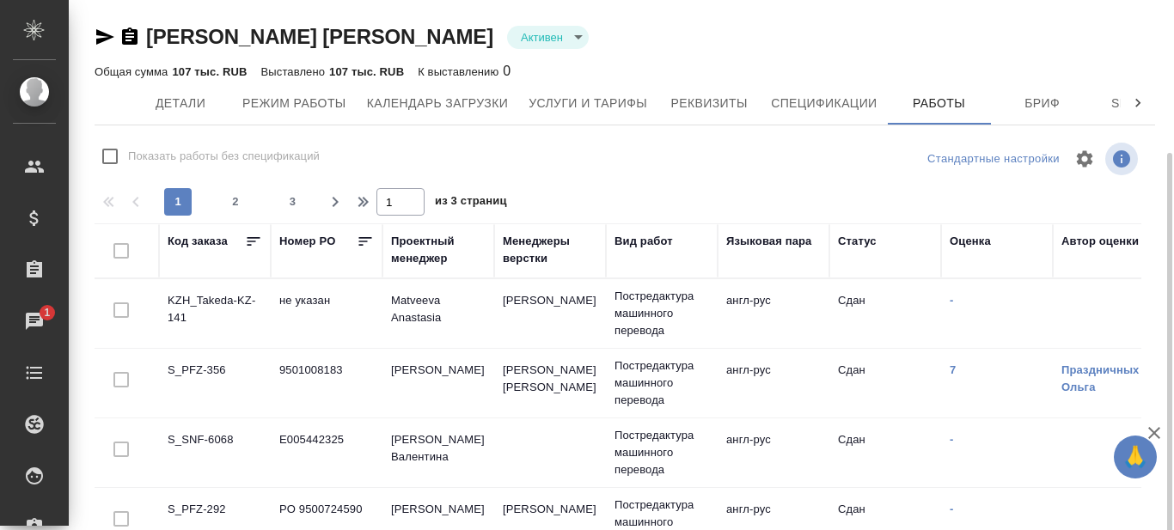
scroll to position [86, 0]
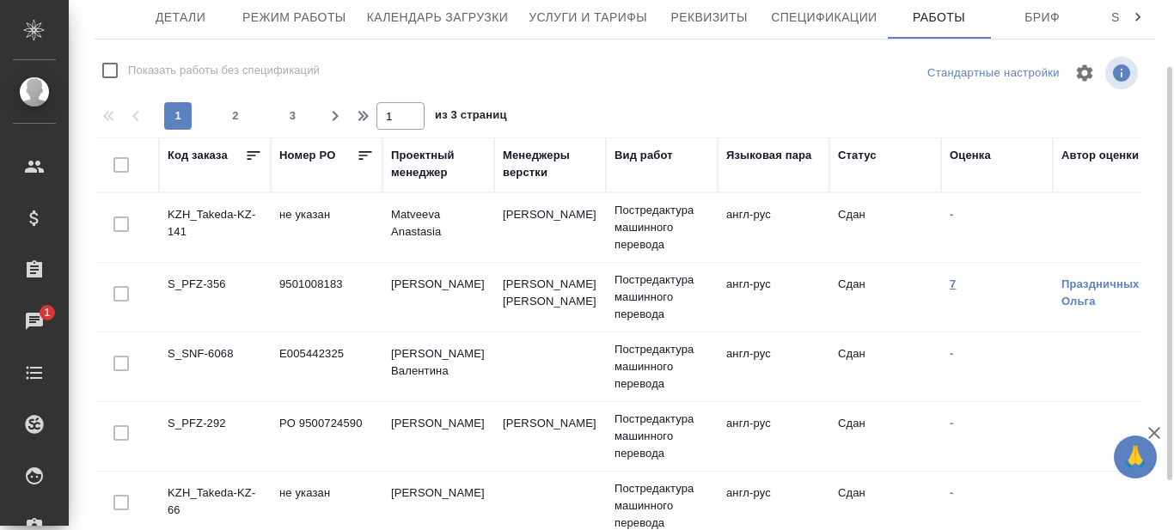
click at [952, 280] on link "7" at bounding box center [953, 284] width 6 height 13
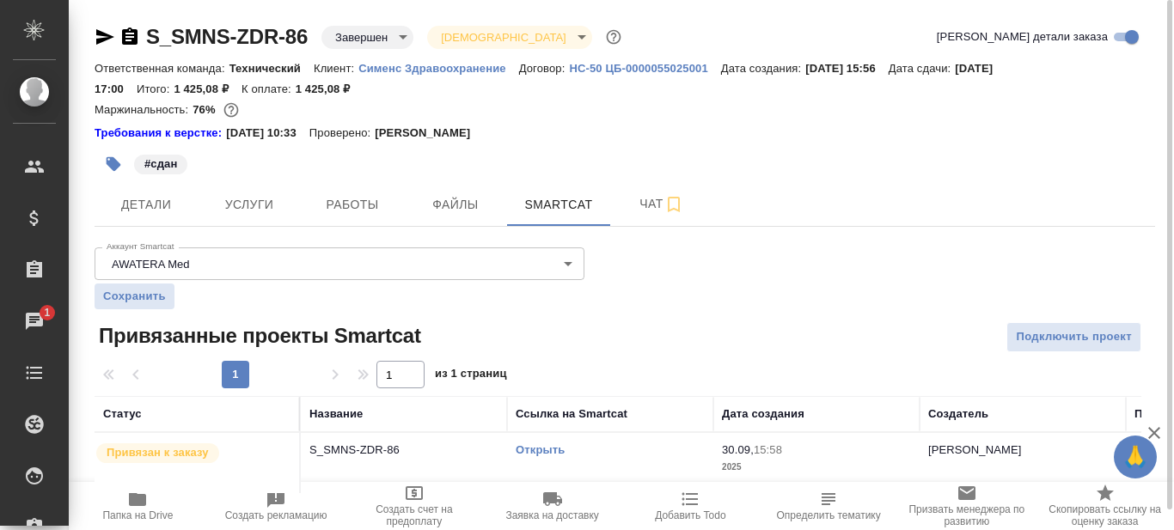
click at [430, 71] on p "Сименс Здравоохранение" at bounding box center [438, 68] width 161 height 13
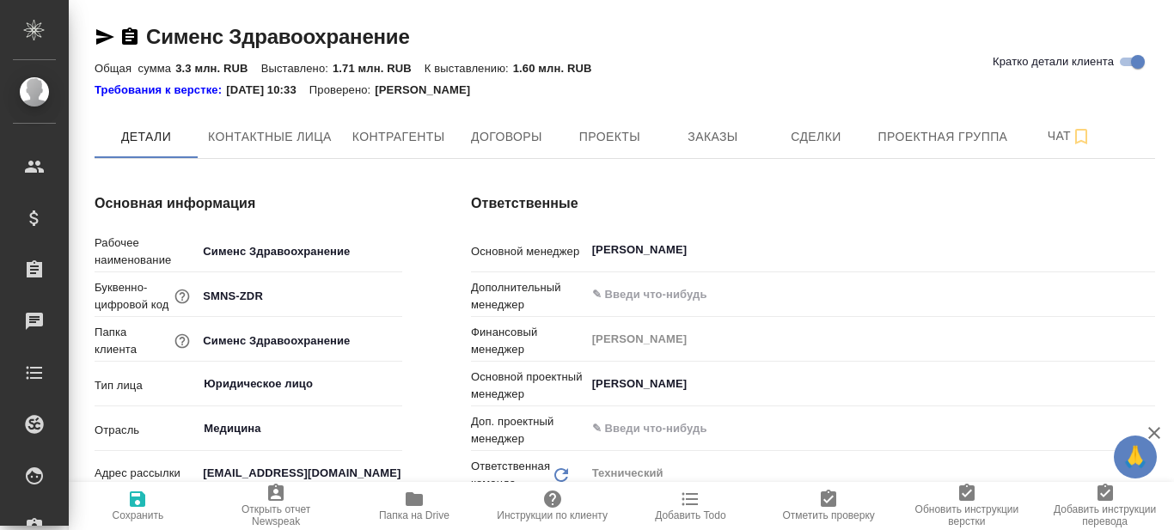
type textarea "x"
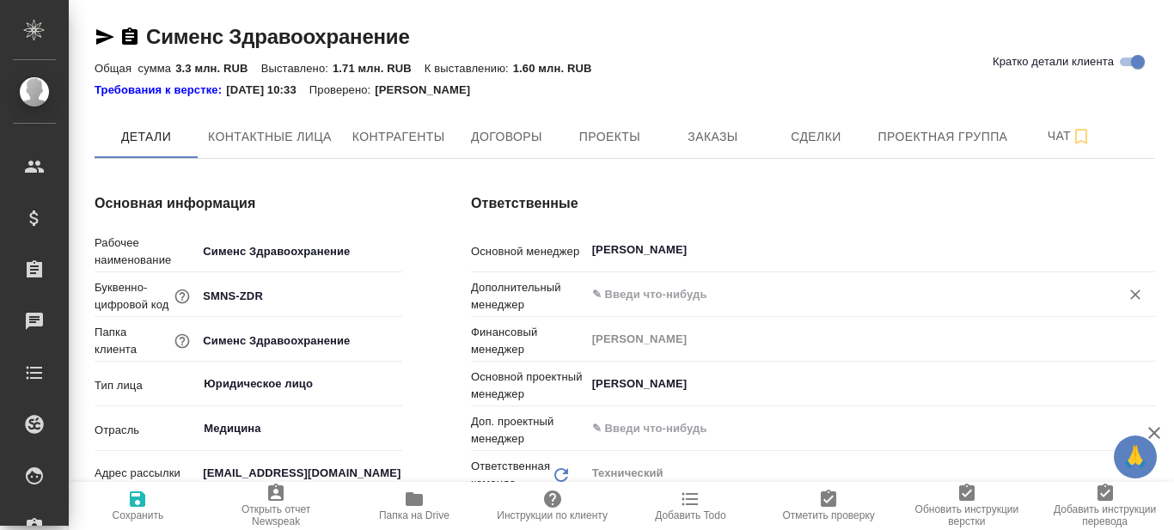
type textarea "x"
click at [716, 145] on span "Заказы" at bounding box center [712, 136] width 83 height 21
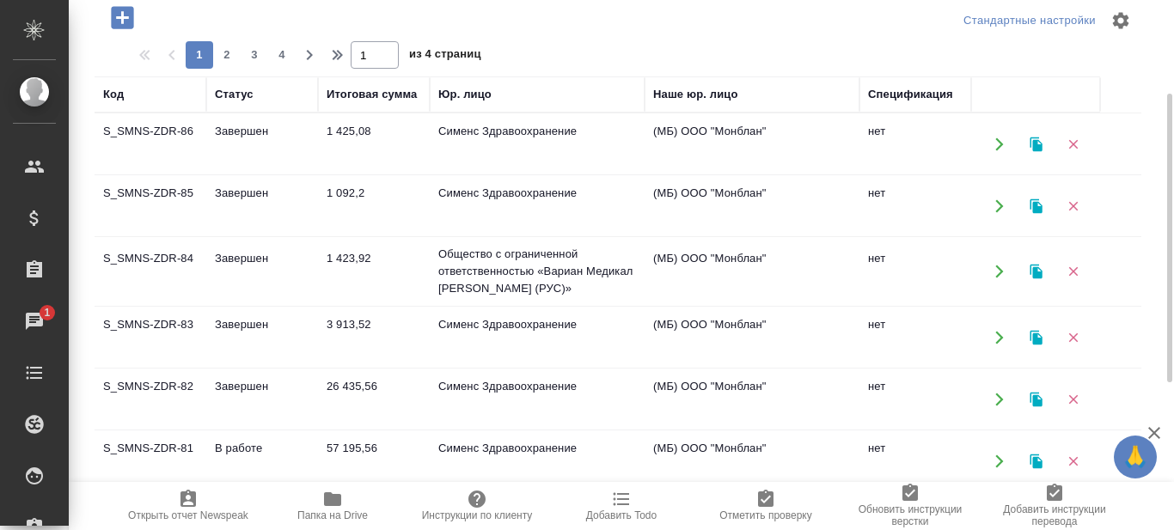
scroll to position [258, 0]
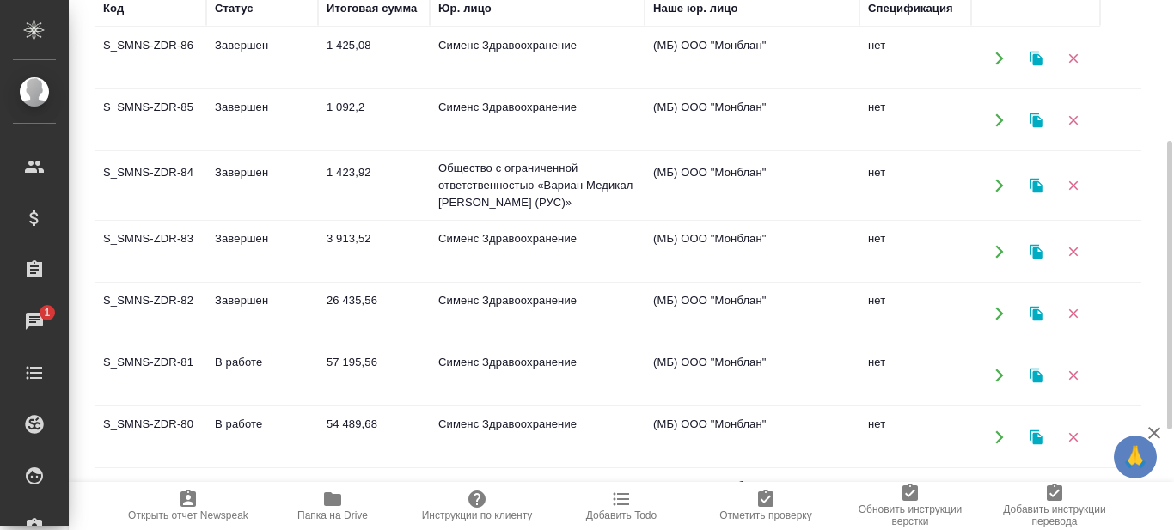
click at [141, 362] on td "S_SMNS-ZDR-81" at bounding box center [151, 376] width 112 height 60
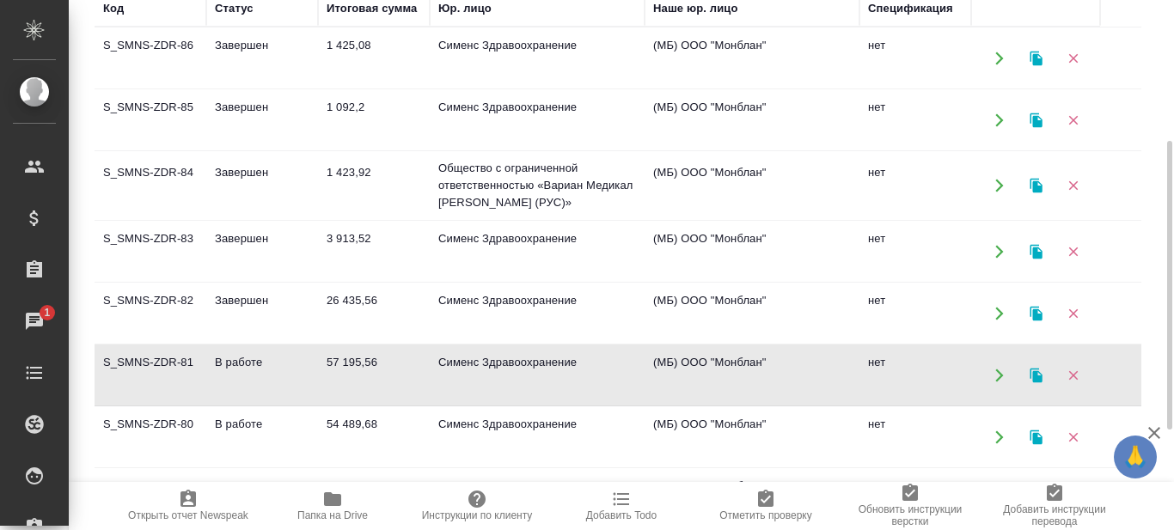
click at [141, 362] on td "S_SMNS-ZDR-81" at bounding box center [151, 376] width 112 height 60
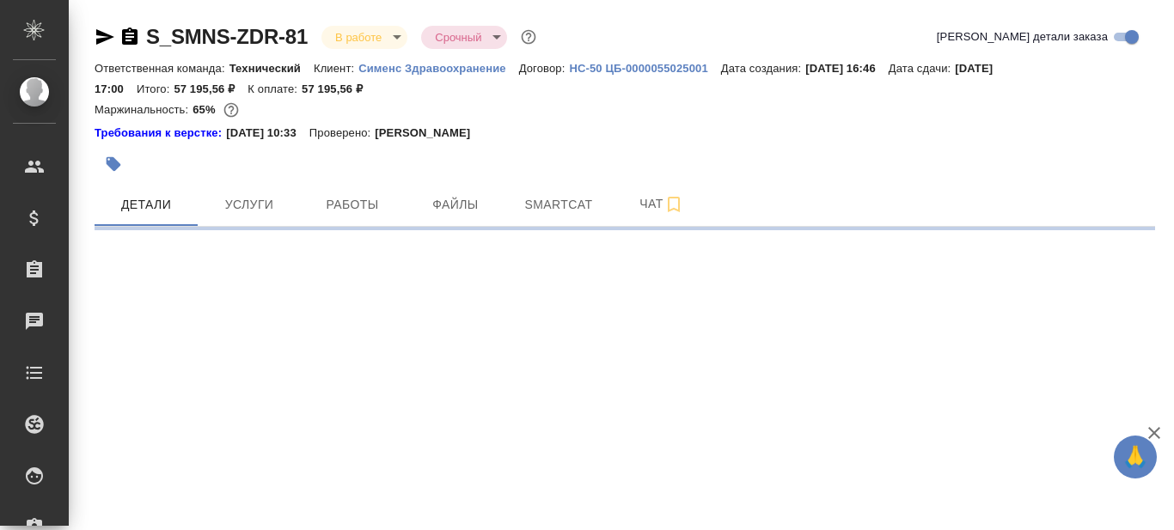
select select "RU"
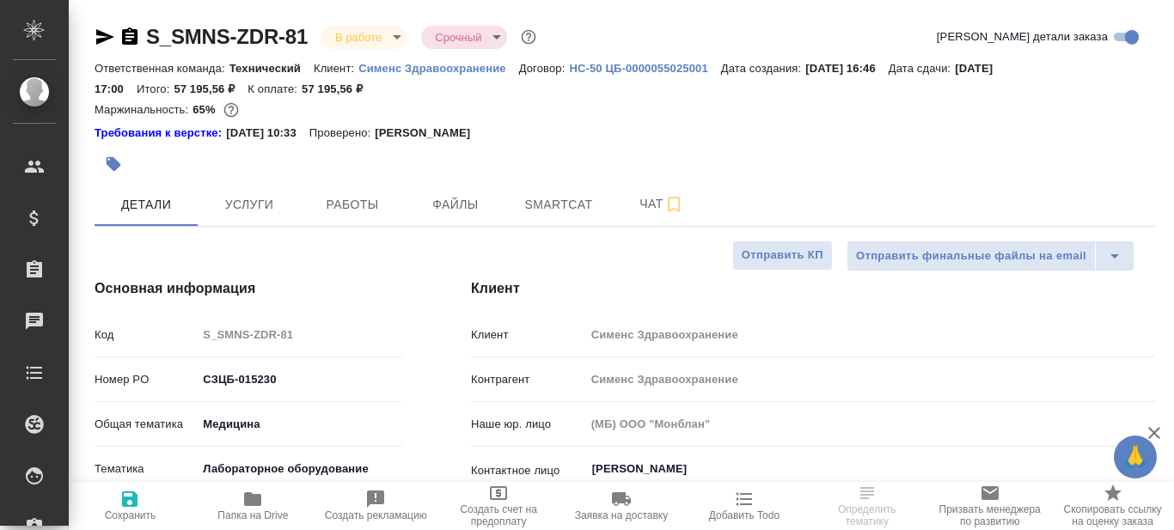
type textarea "x"
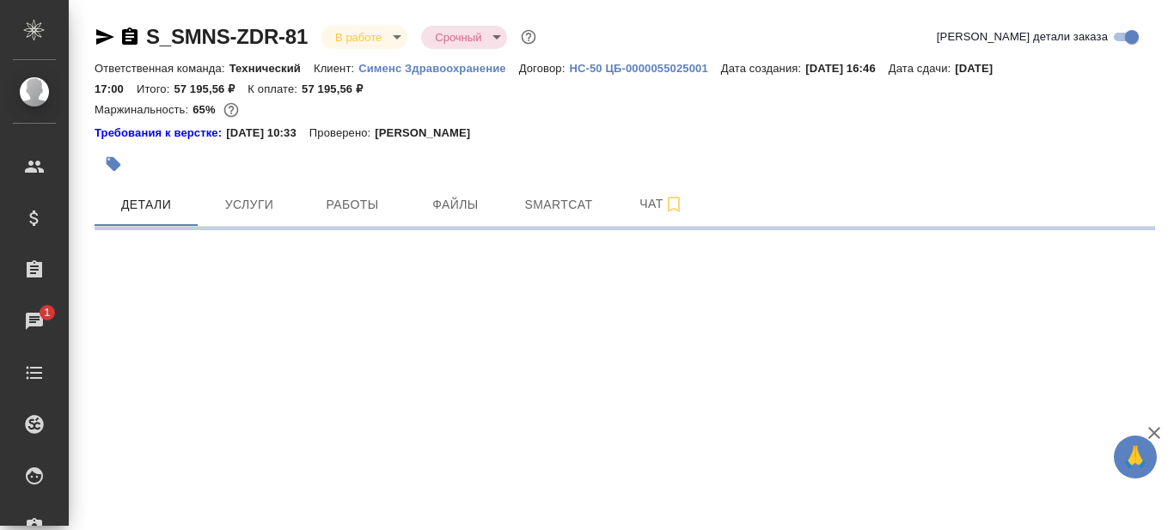
select select "RU"
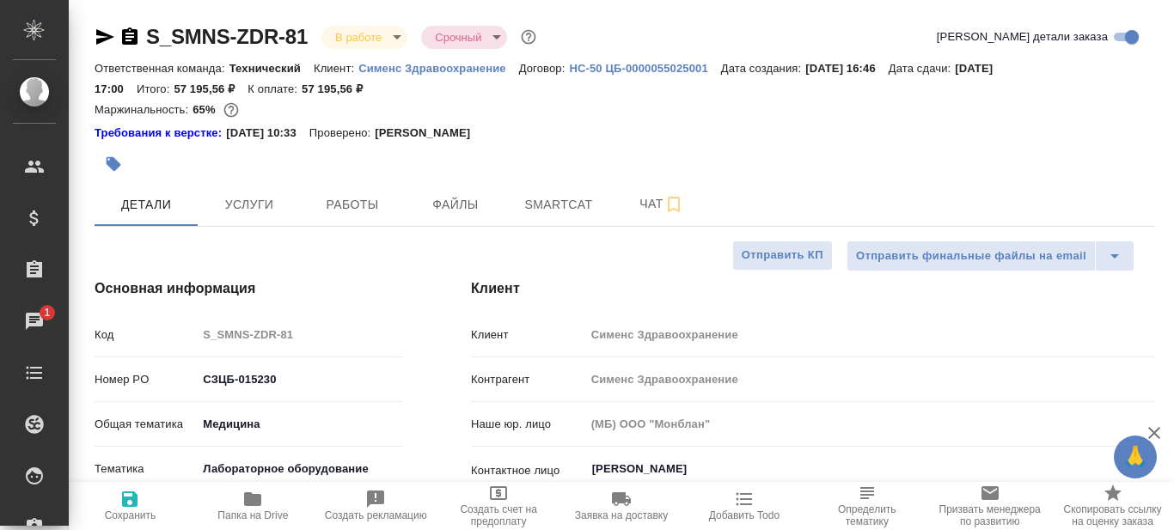
type textarea "x"
click at [257, 507] on icon "button" at bounding box center [252, 499] width 21 height 21
type textarea "x"
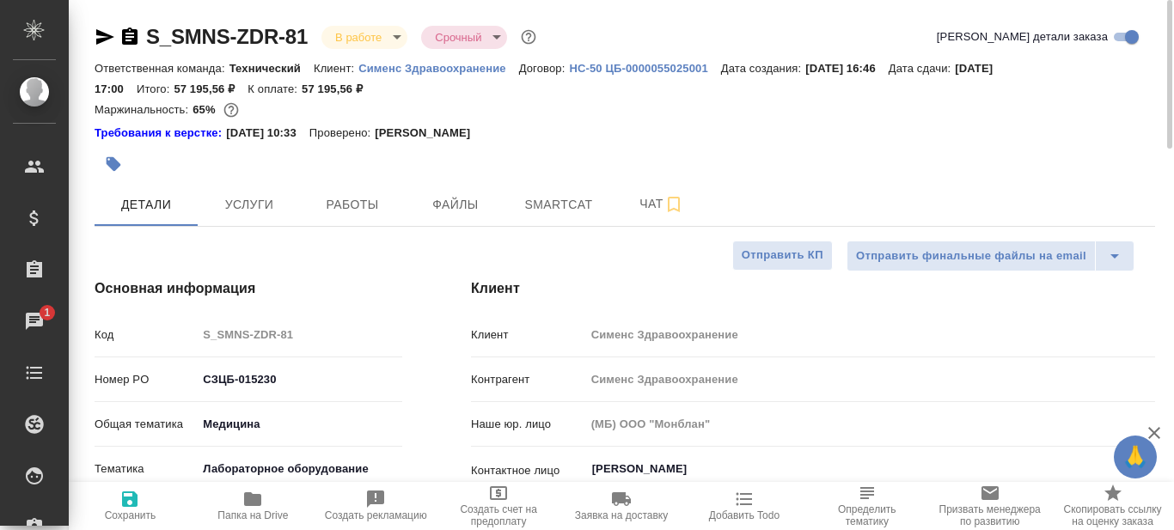
type textarea "x"
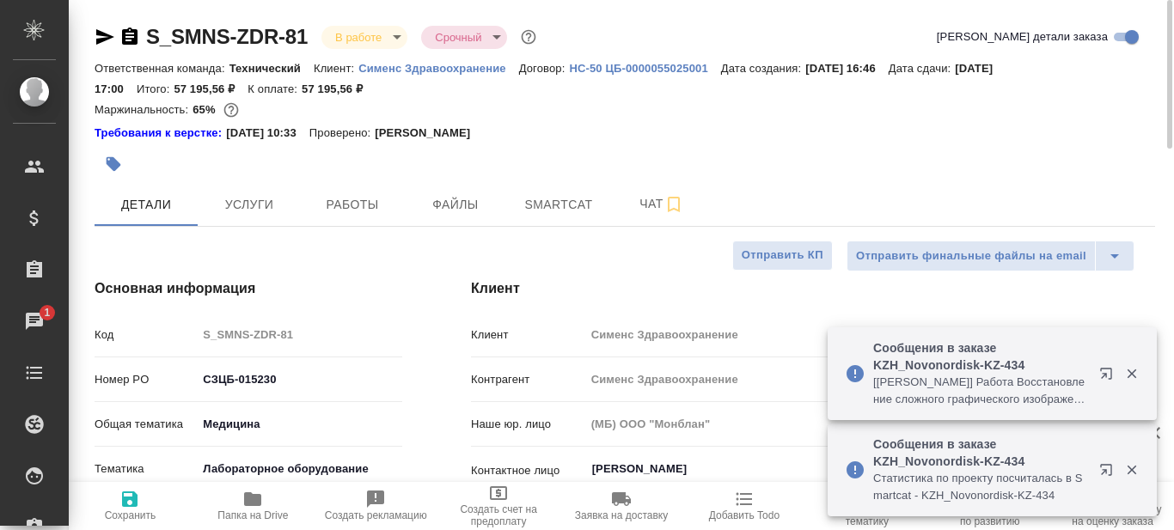
type textarea "x"
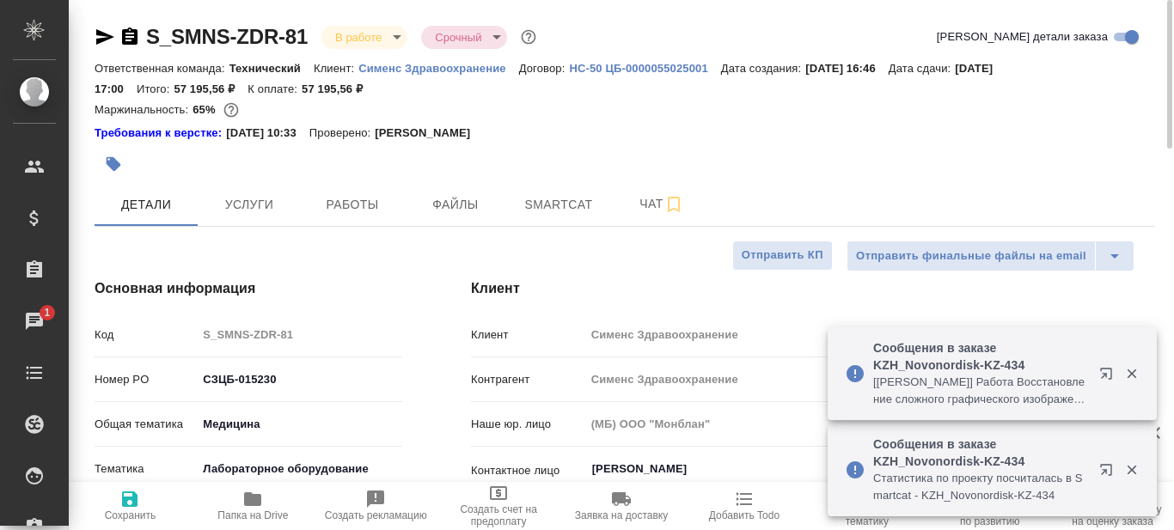
type textarea "x"
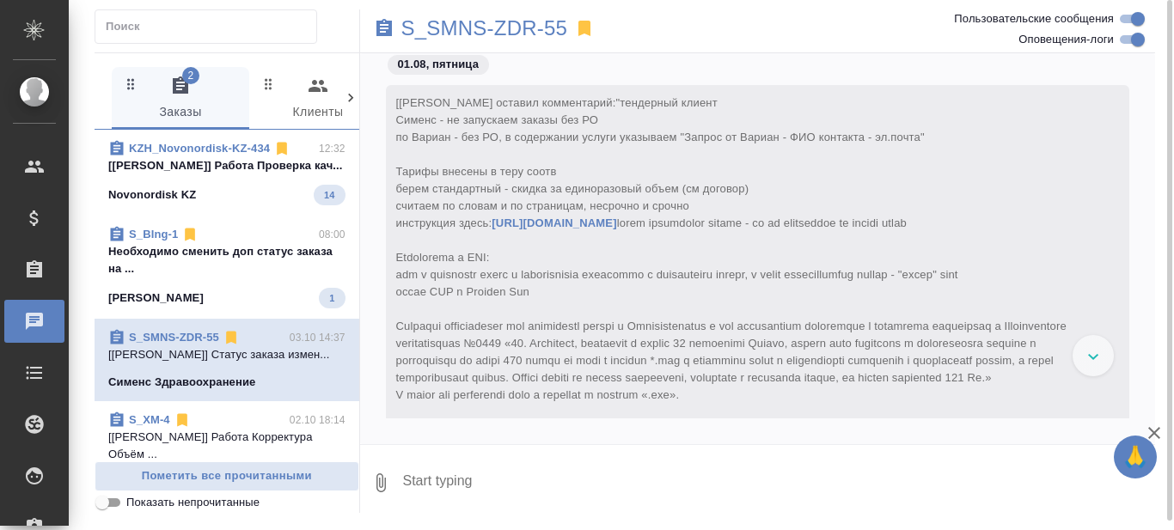
scroll to position [91736, 0]
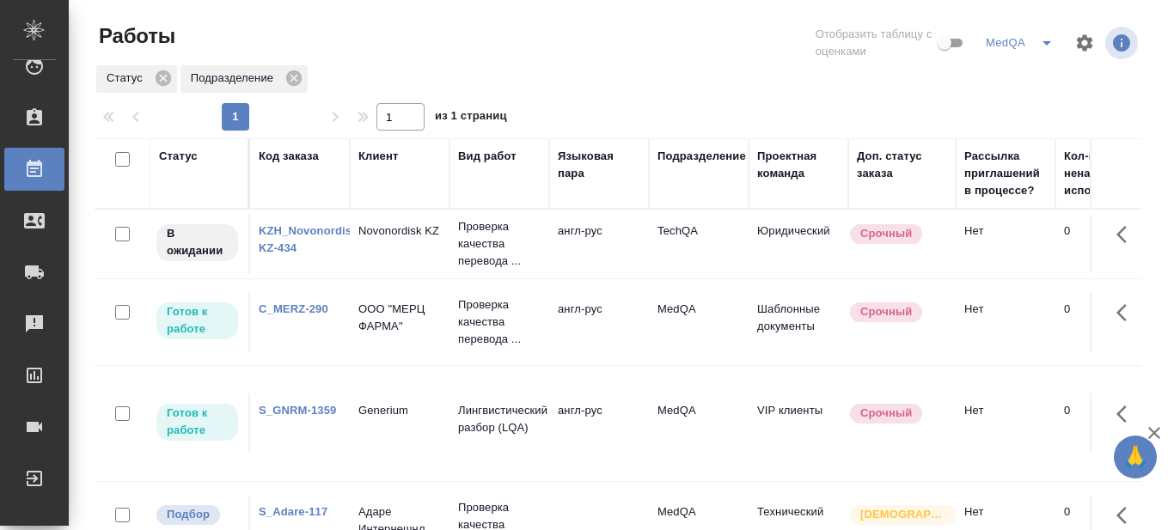
click at [295, 304] on link "C_MERZ-290" at bounding box center [294, 309] width 70 height 13
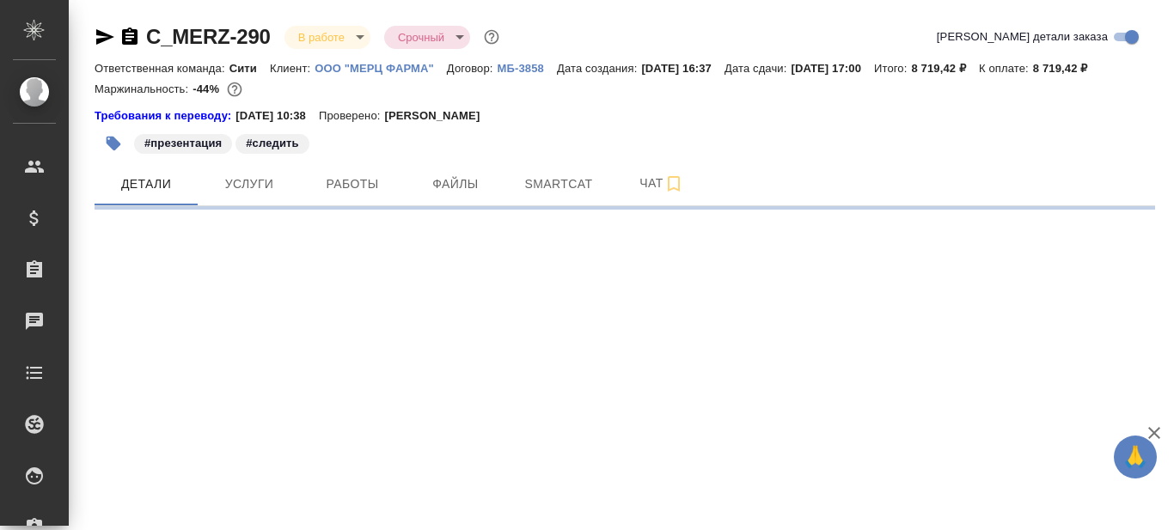
select select "RU"
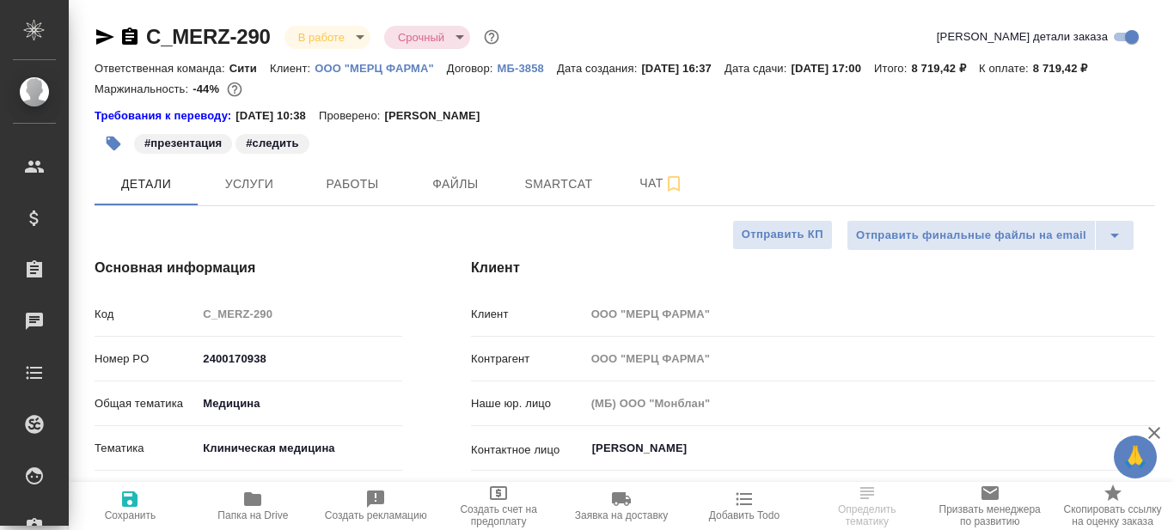
type textarea "x"
type input "[PERSON_NAME]"
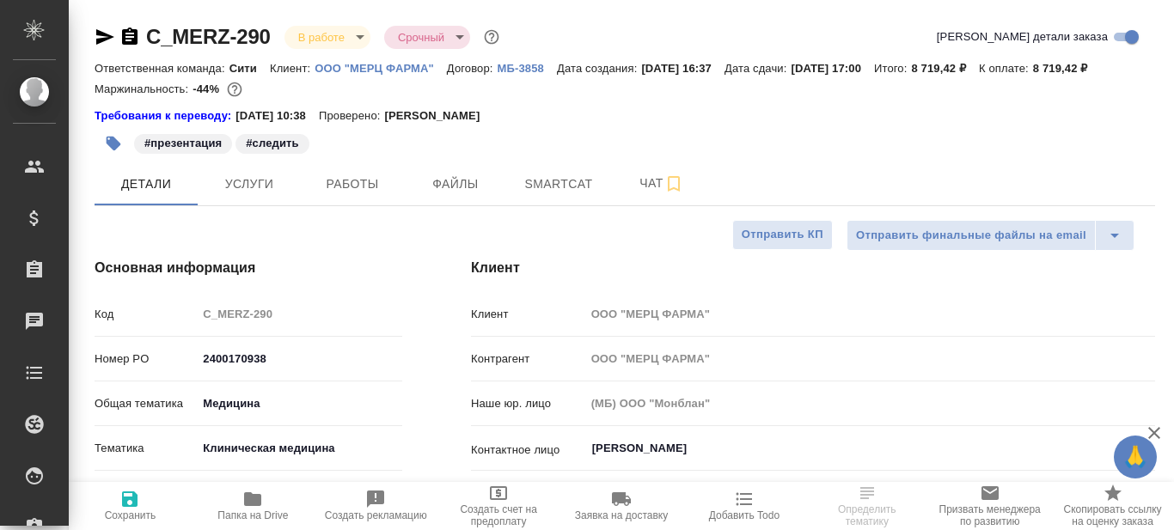
type textarea "x"
click at [557, 175] on span "Smartcat" at bounding box center [559, 184] width 83 height 21
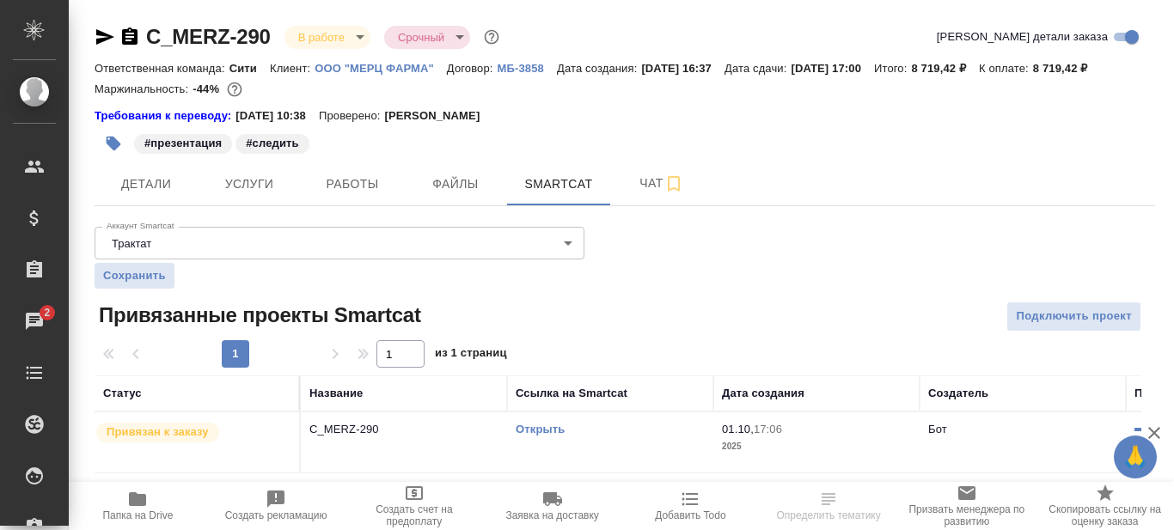
click at [541, 431] on link "Открыть" at bounding box center [540, 429] width 49 height 13
click at [558, 429] on link "Открыть" at bounding box center [540, 429] width 49 height 13
click at [174, 178] on span "Детали" at bounding box center [146, 184] width 83 height 21
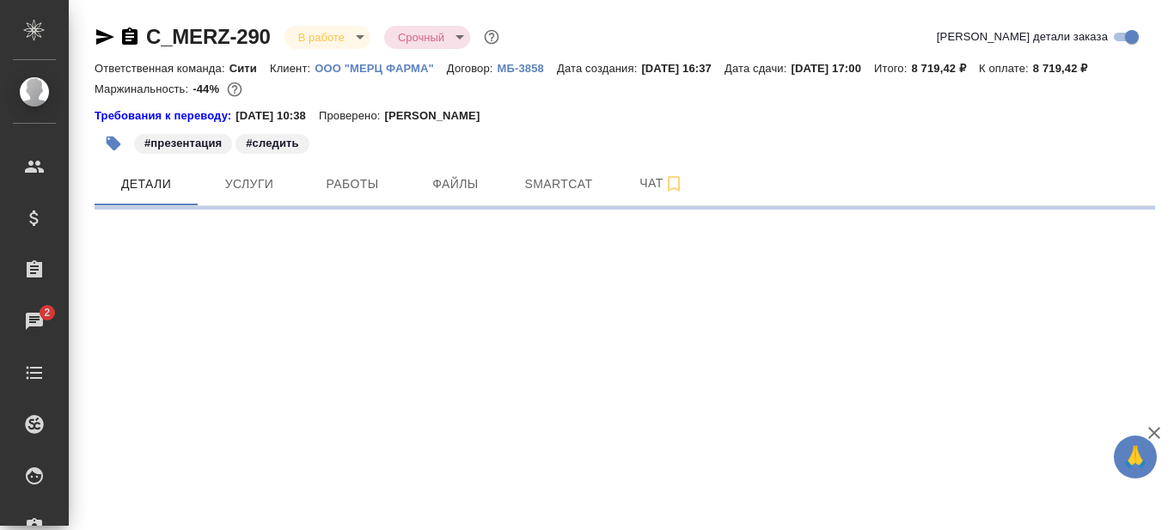
select select "RU"
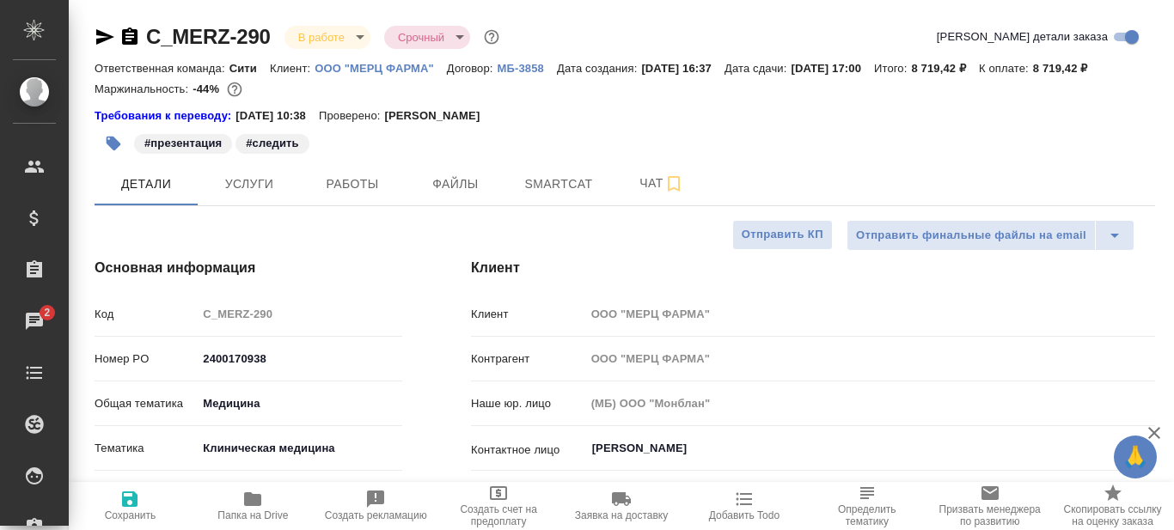
type textarea "x"
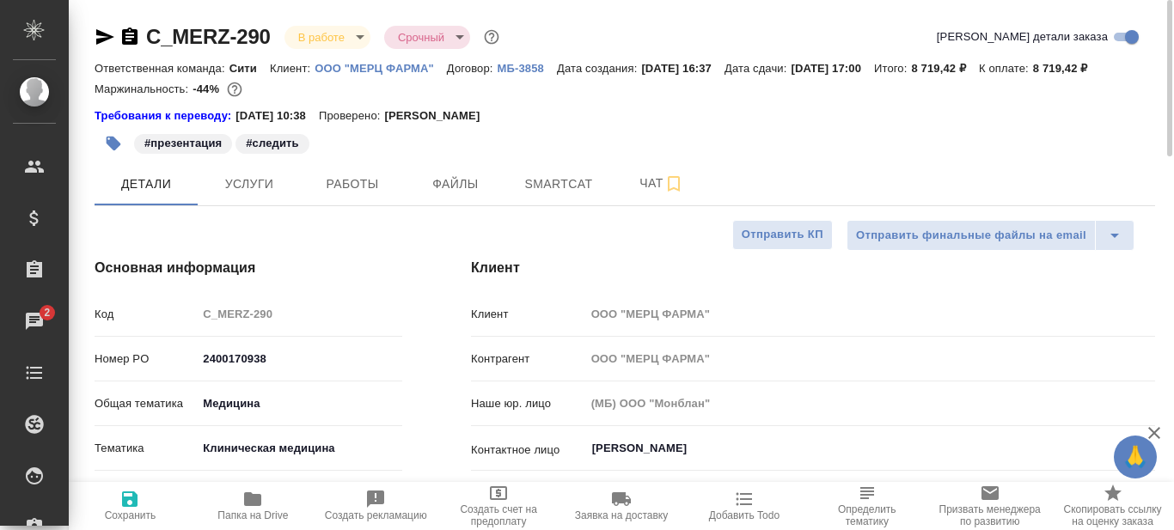
type textarea "x"
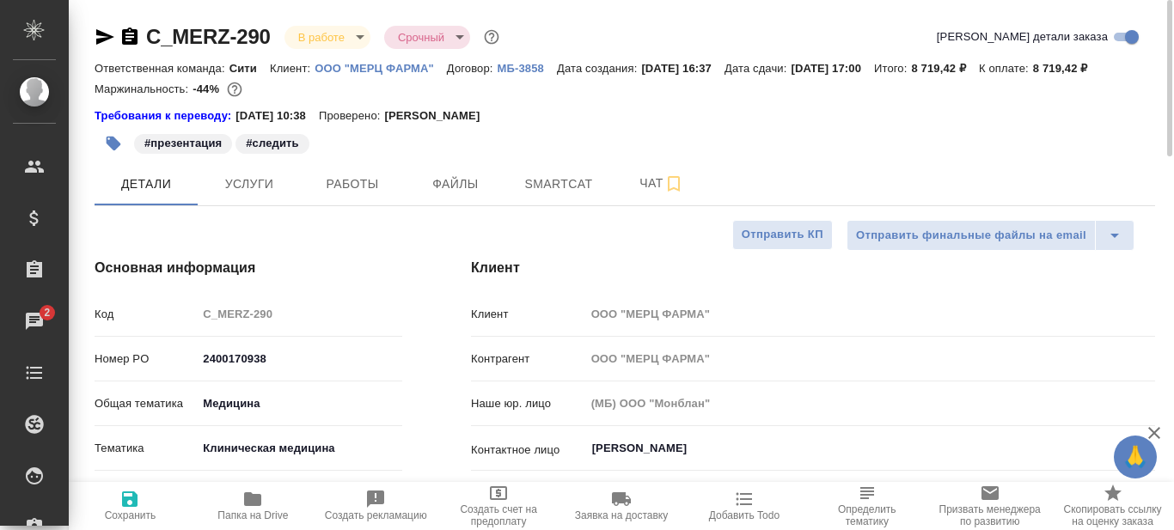
type textarea "x"
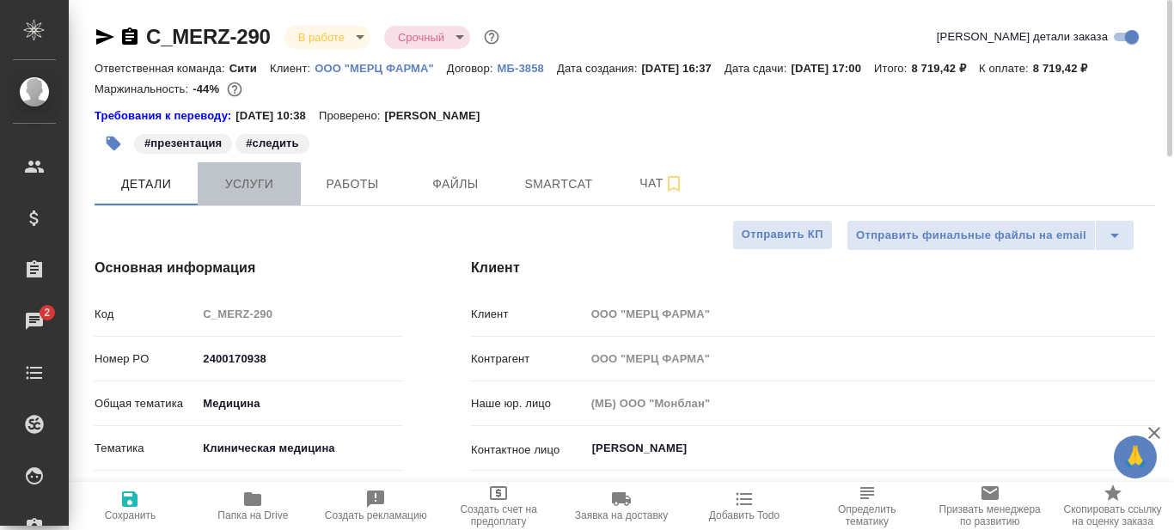
click at [266, 180] on span "Услуги" at bounding box center [249, 184] width 83 height 21
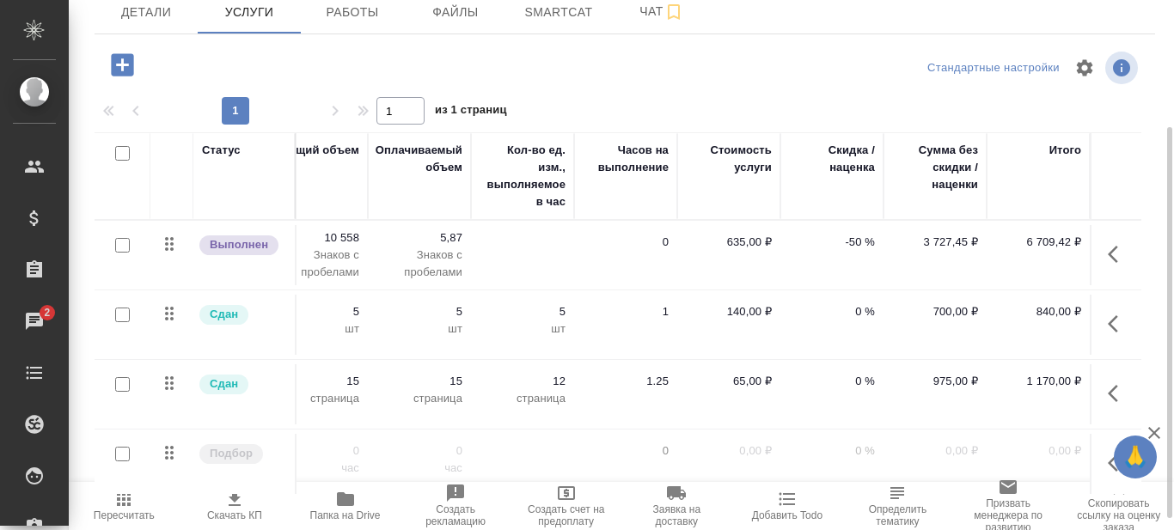
scroll to position [0, 586]
